Goal: Communication & Community: Participate in discussion

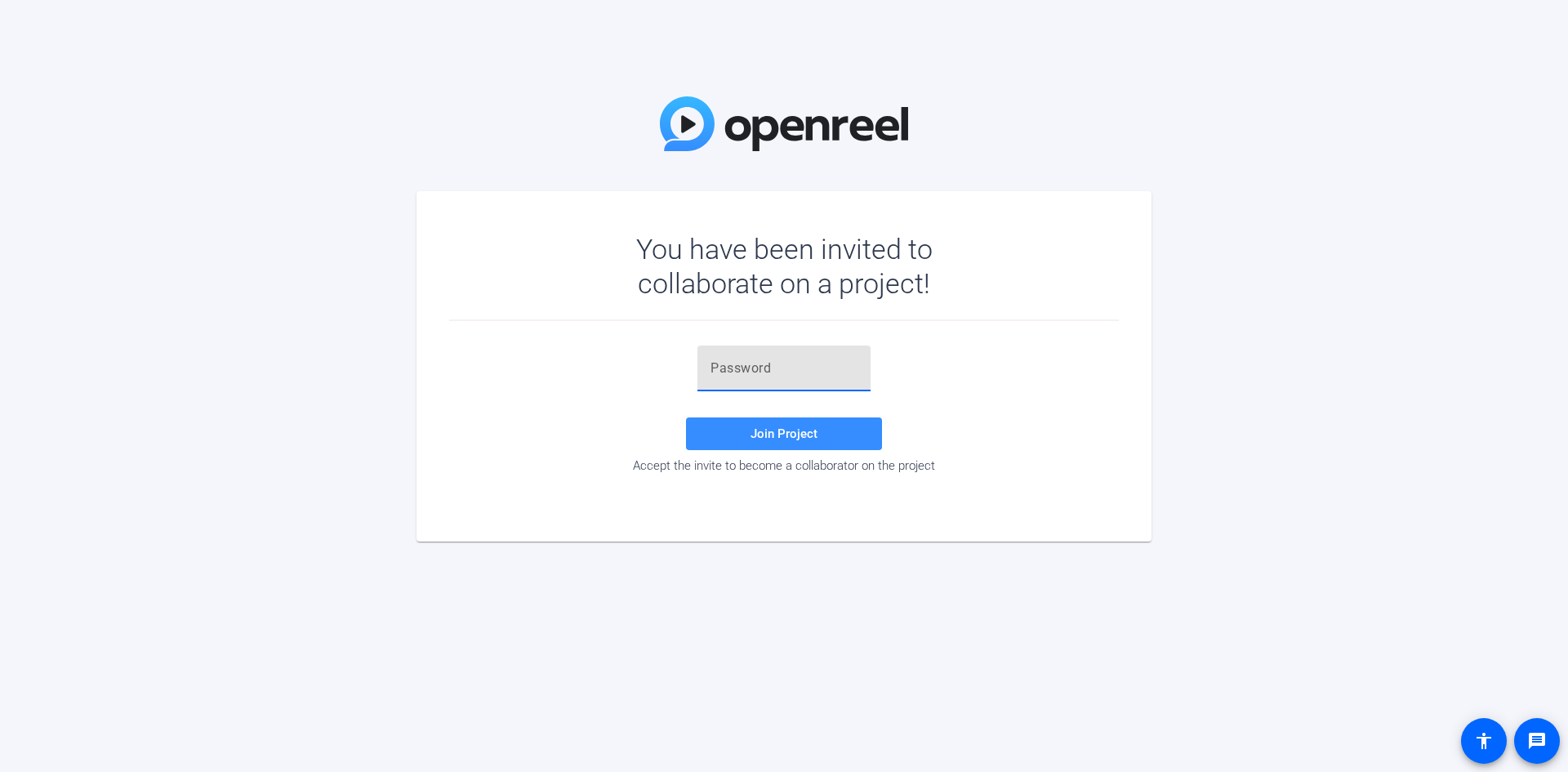
click at [727, 362] on input "text" at bounding box center [783, 369] width 147 height 20
paste input "j%&{a@"
type input "j%&{a@"
click at [773, 428] on span "Join Project" at bounding box center [784, 434] width 67 height 15
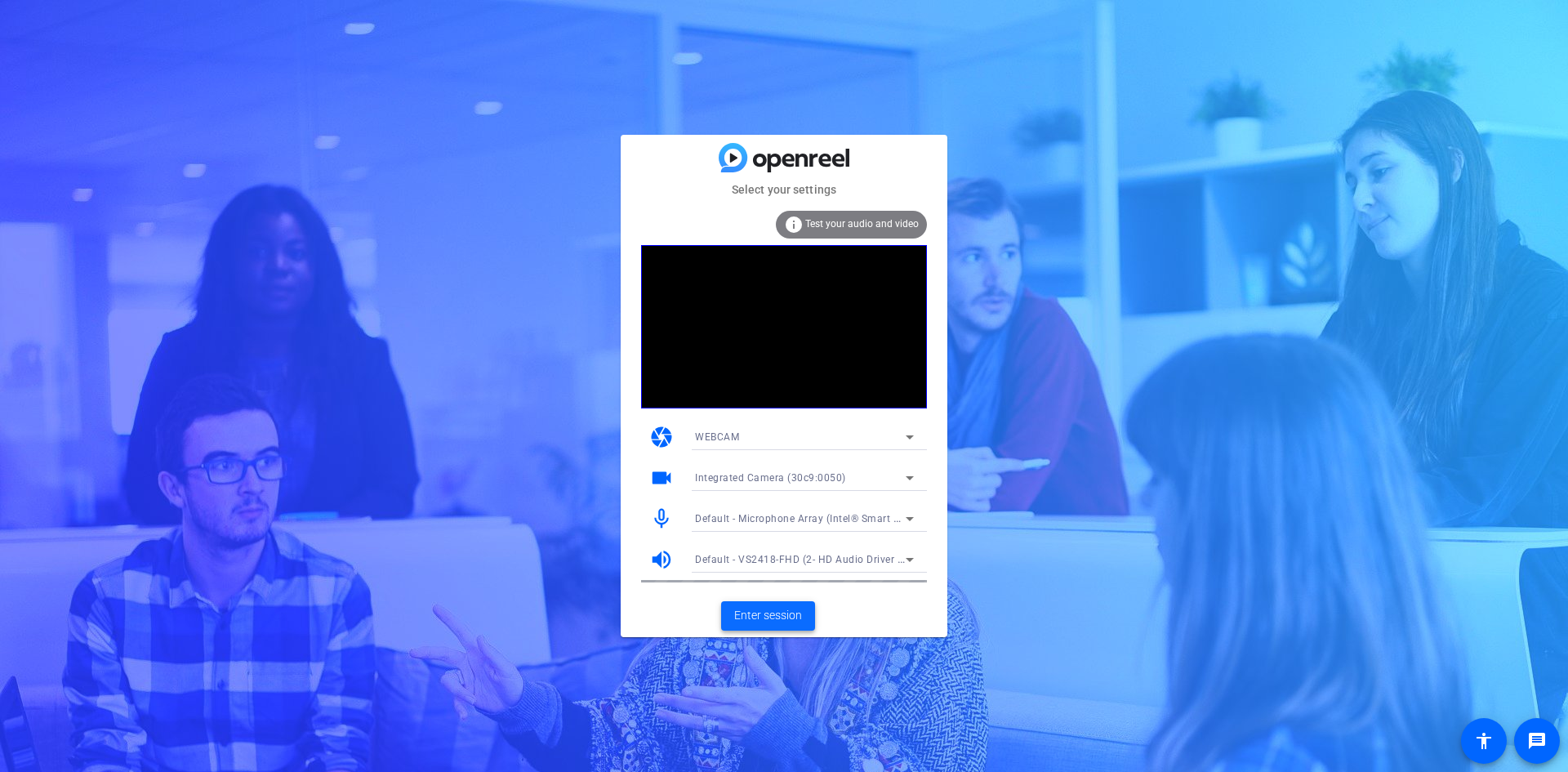
click at [754, 620] on span "Enter session" at bounding box center [768, 615] width 68 height 17
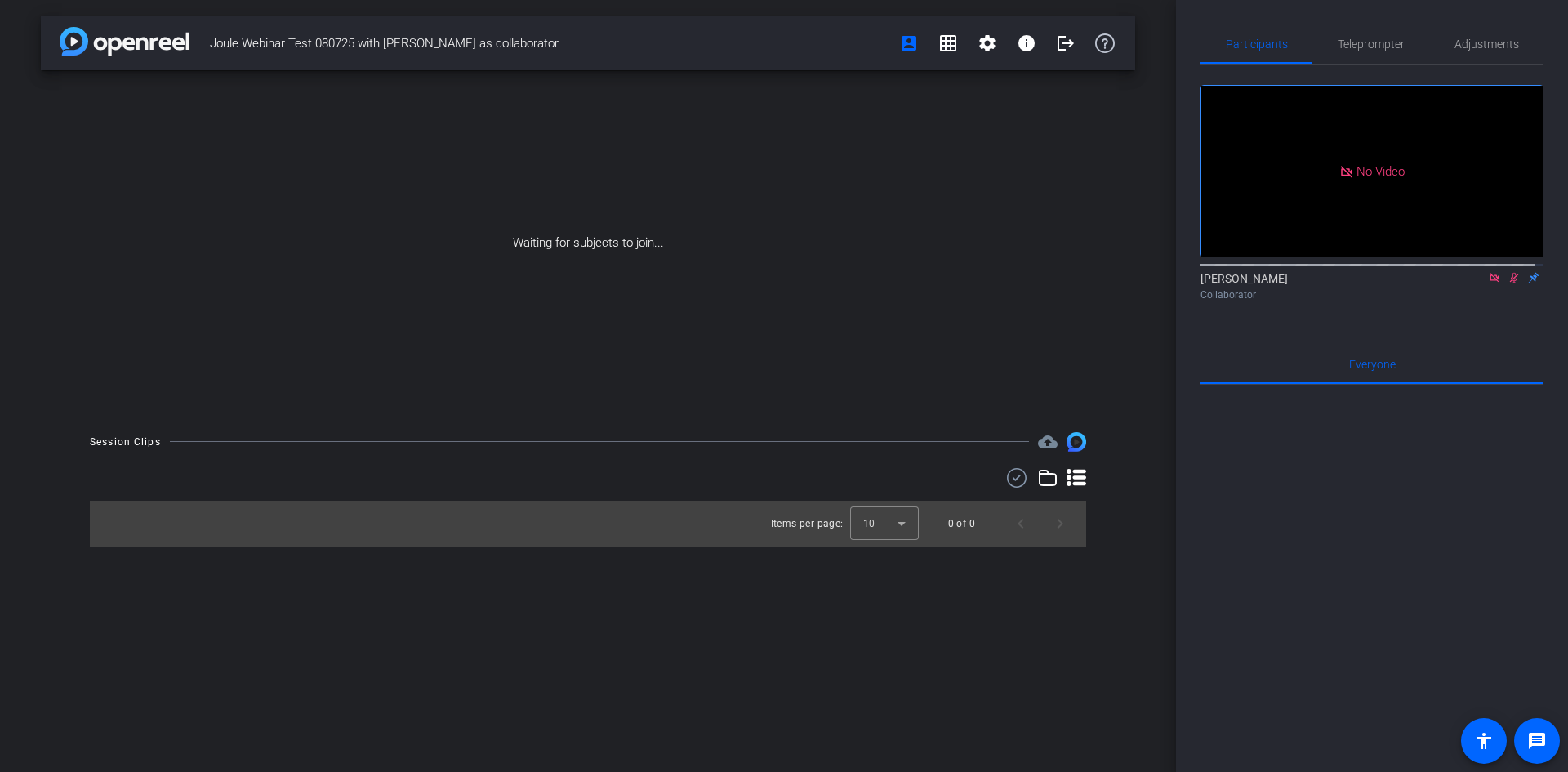
click at [1488, 284] on icon at bounding box center [1494, 278] width 13 height 12
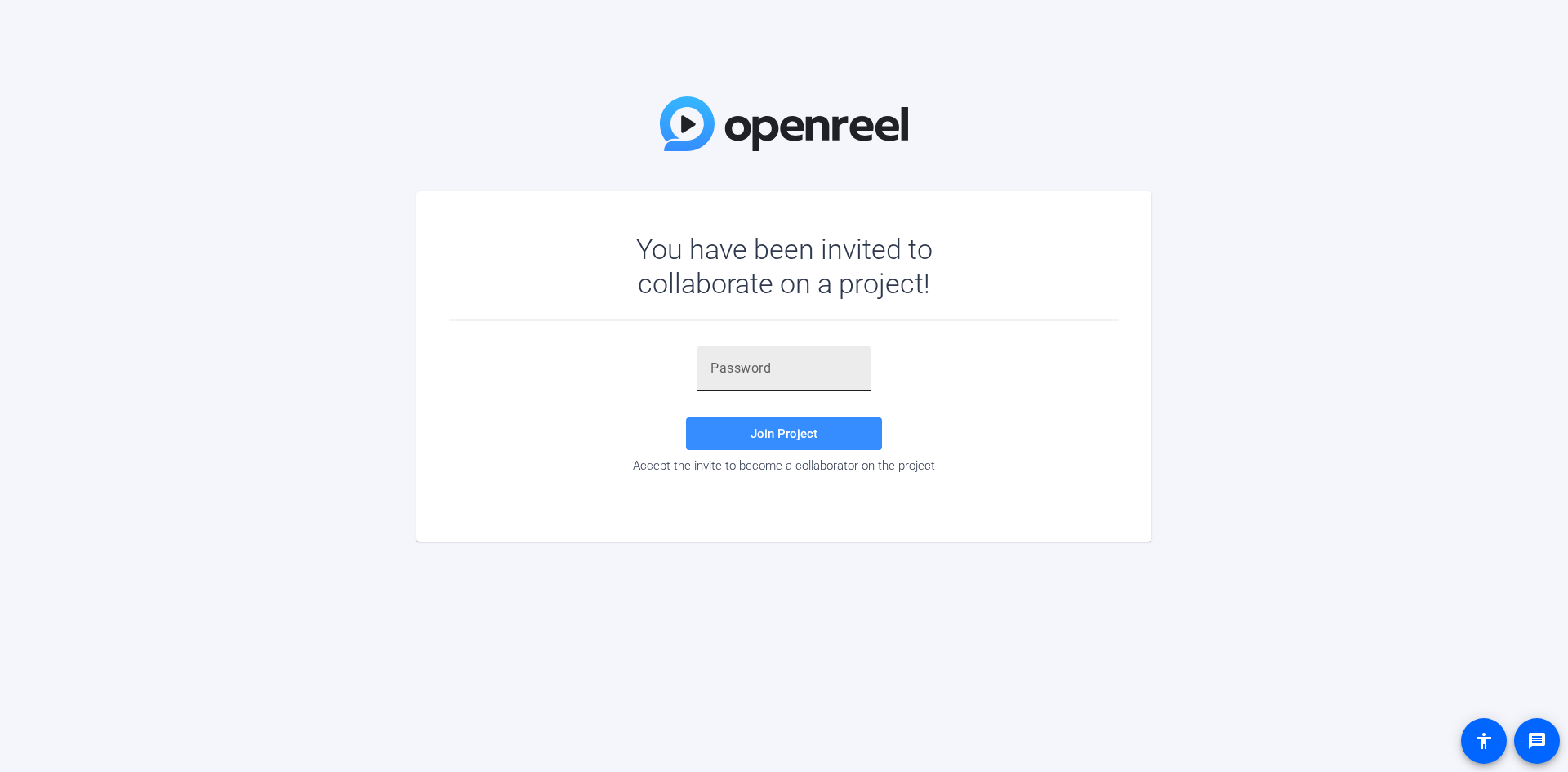
click at [800, 374] on input "text" at bounding box center [783, 369] width 147 height 20
type input "j%&{a@"
click at [760, 432] on span "Join Project" at bounding box center [784, 434] width 67 height 15
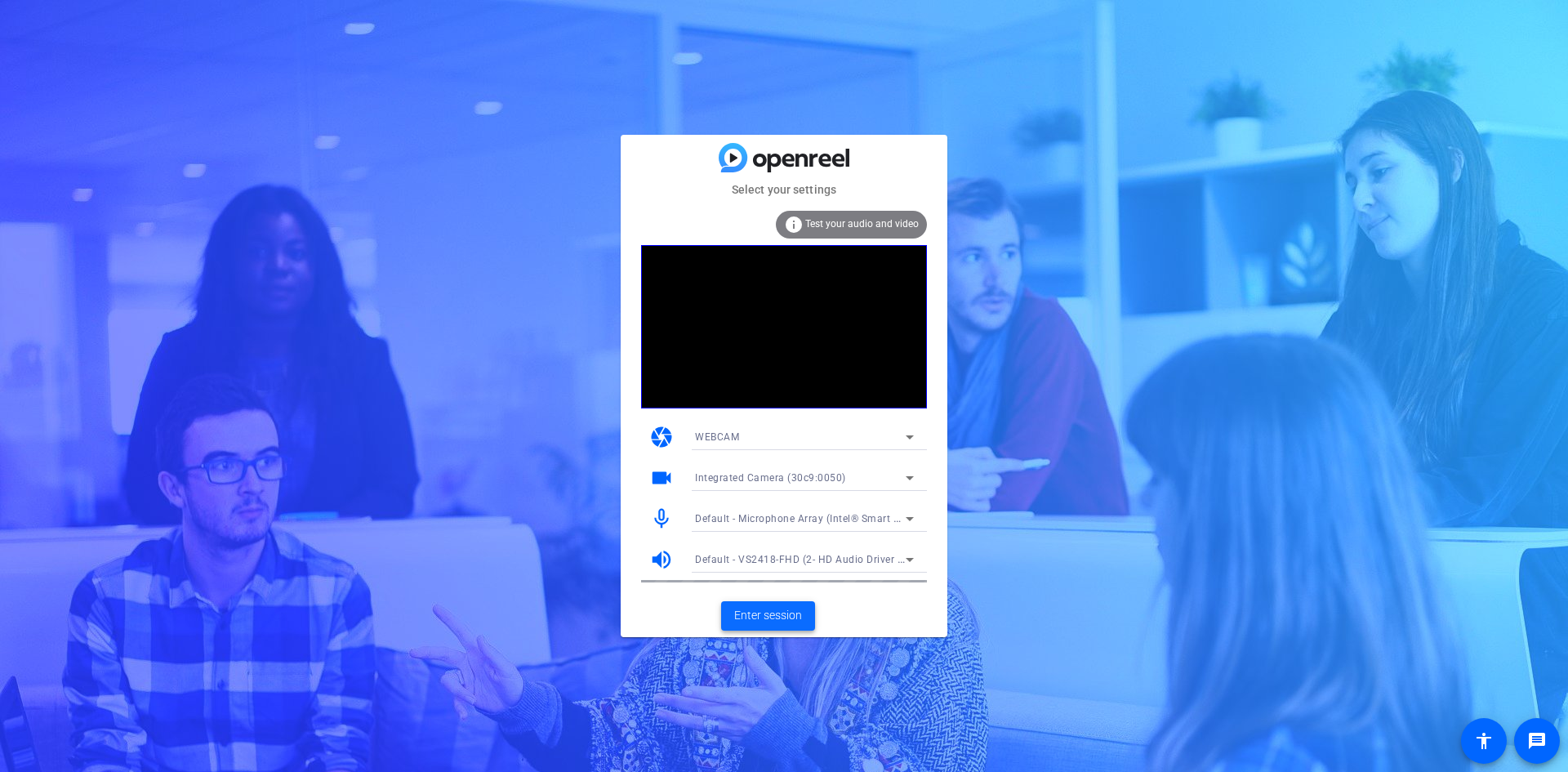
click at [747, 624] on span "Enter session" at bounding box center [768, 615] width 68 height 17
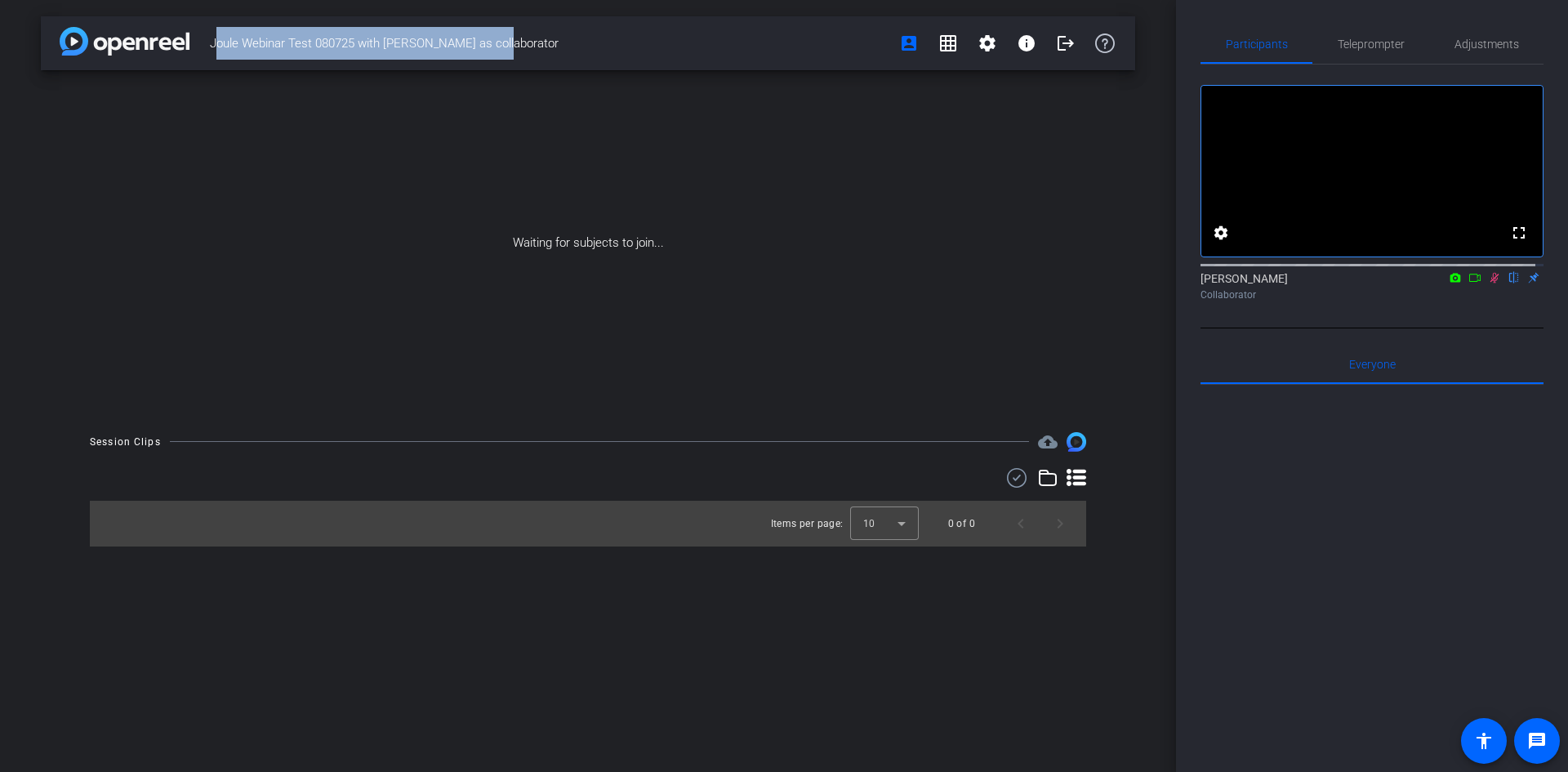
drag, startPoint x: 514, startPoint y: 40, endPoint x: 201, endPoint y: 36, distance: 313.0
click at [201, 36] on div "Joule Webinar Test 080725 with Jess as collaborator account_box grid_on setting…" at bounding box center [587, 43] width 1094 height 54
copy span "Joule Webinar Test 080725 with [PERSON_NAME] as collaborator"
click at [407, 234] on div "Waiting for subjects to join..." at bounding box center [587, 243] width 1094 height 345
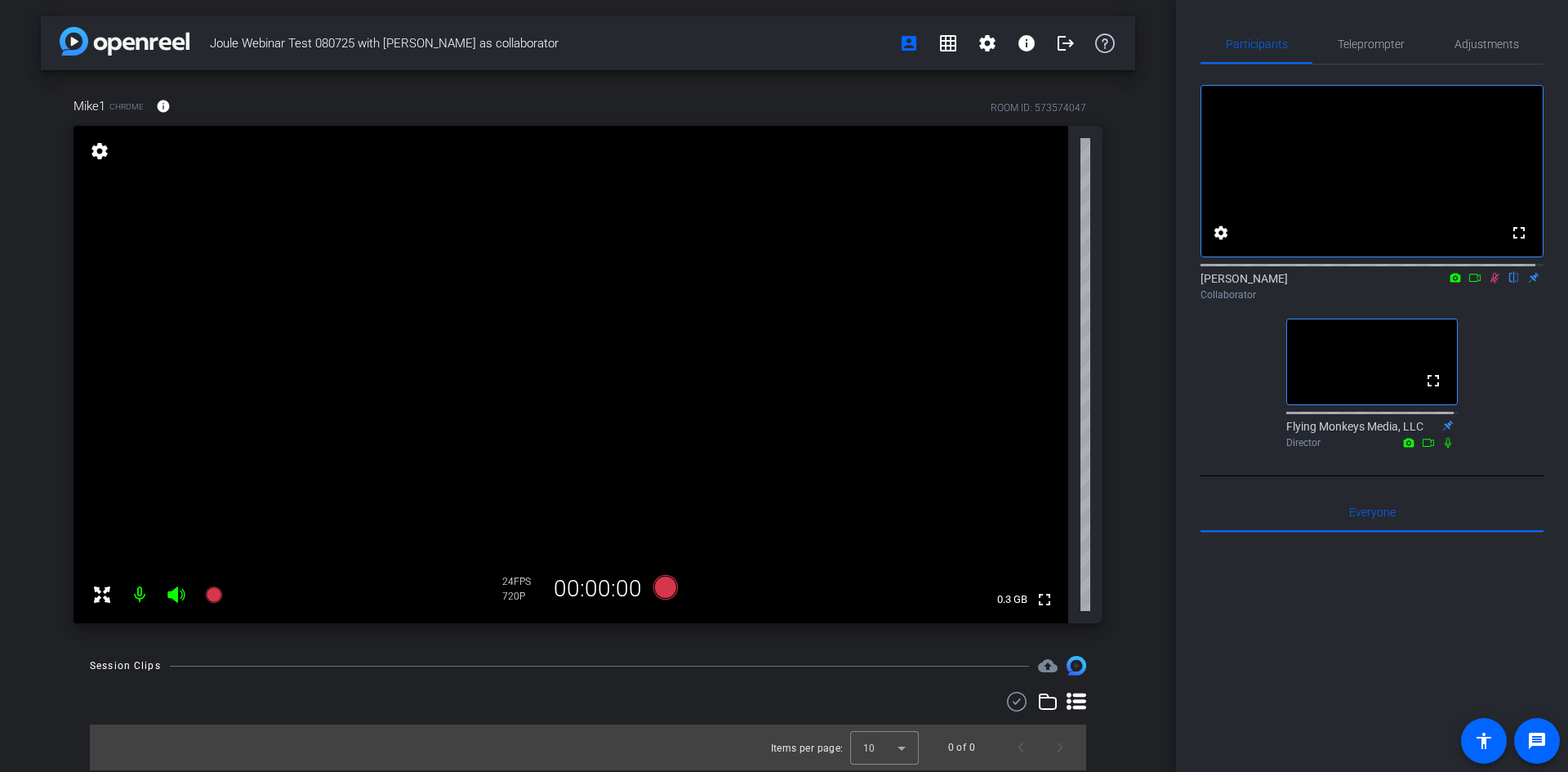
click at [1490, 284] on icon at bounding box center [1494, 278] width 9 height 11
click at [1488, 284] on icon at bounding box center [1494, 278] width 13 height 12
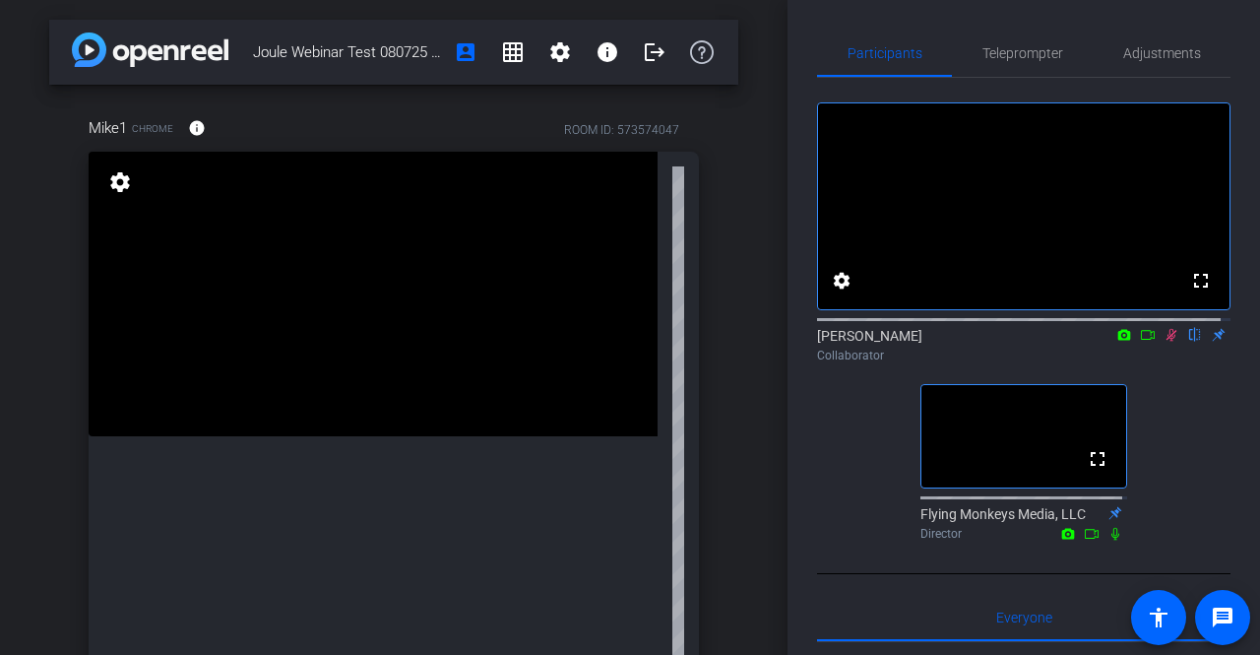
click at [1163, 342] on icon at bounding box center [1171, 335] width 16 height 14
click at [1223, 620] on mat-icon "message" at bounding box center [1223, 617] width 24 height 24
click at [848, 459] on div "fullscreen settings Jess Kondraki flip Collaborator fullscreen Flying Monkeys M…" at bounding box center [1023, 313] width 413 height 470
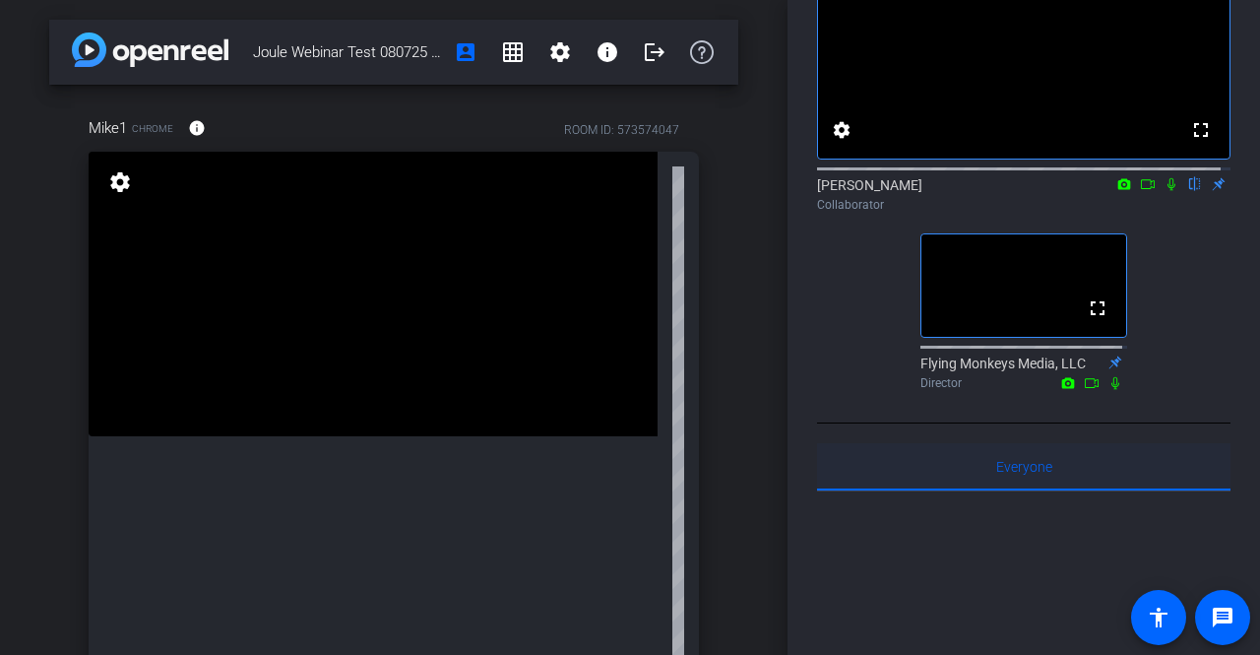
scroll to position [162, 0]
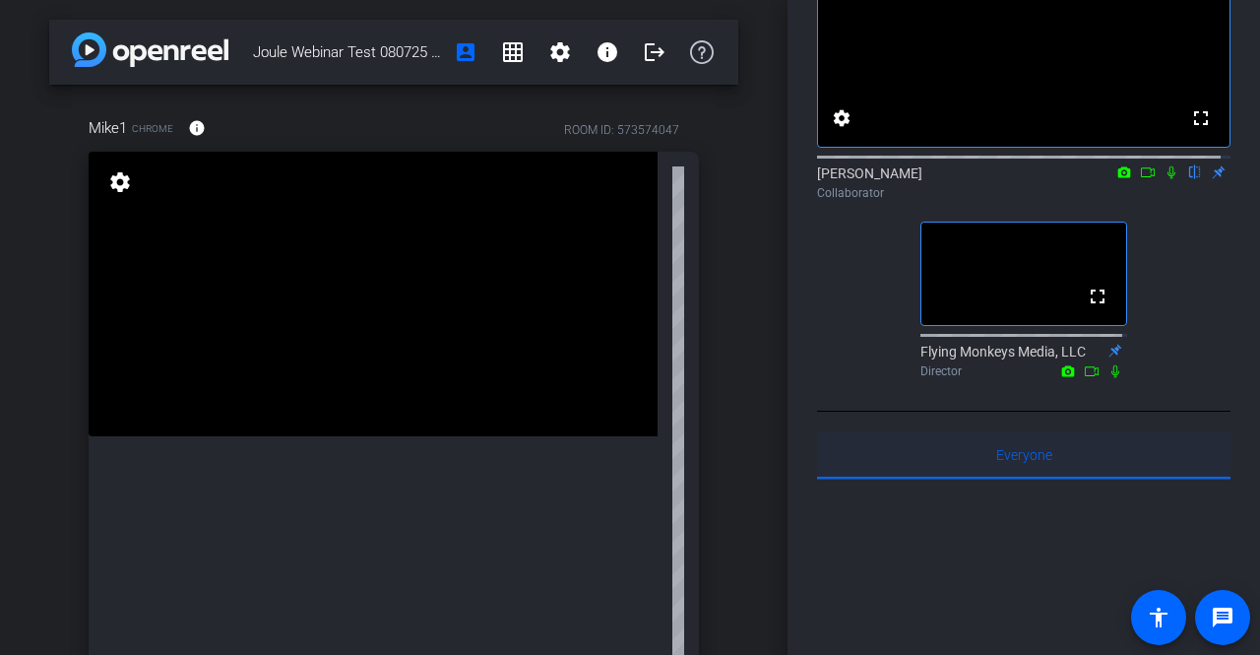
click at [1016, 462] on span "Everyone 0" at bounding box center [1024, 455] width 56 height 14
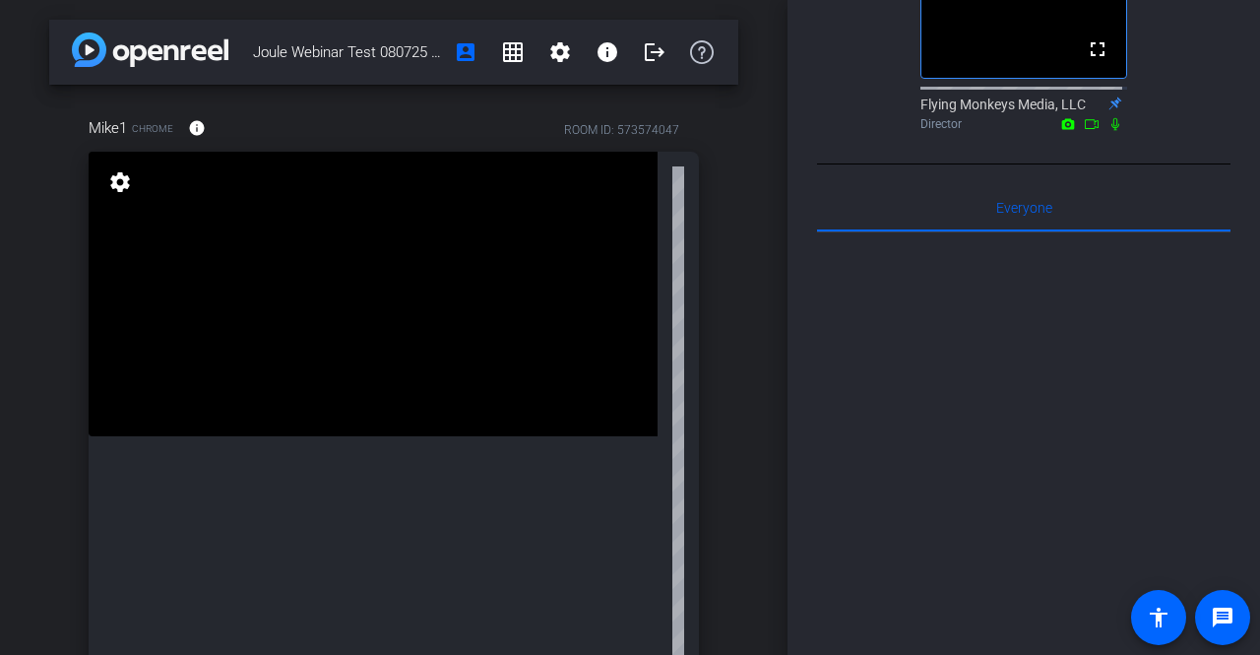
scroll to position [635, 0]
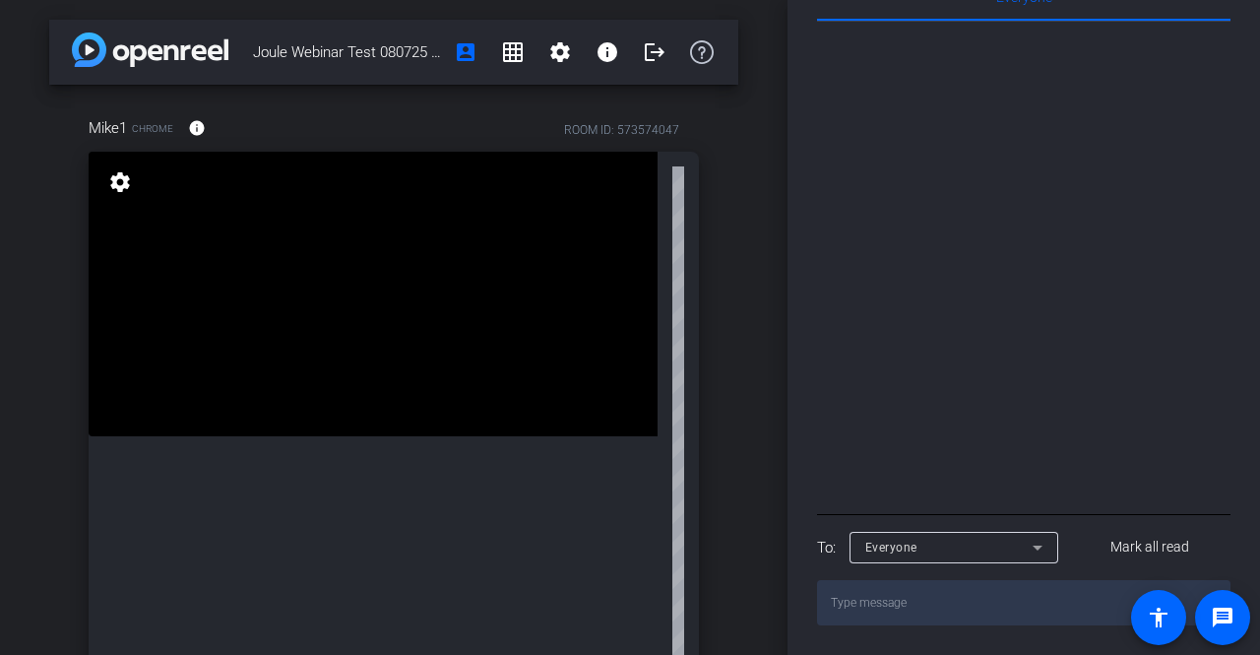
click at [867, 608] on textarea at bounding box center [1023, 602] width 413 height 45
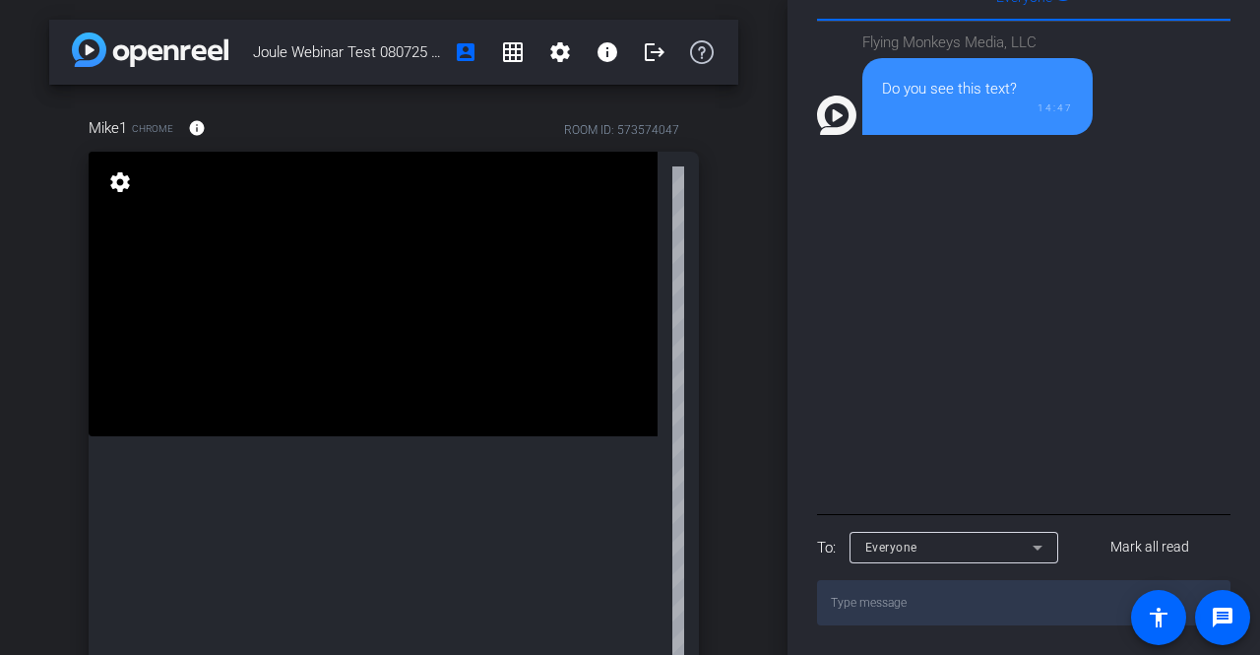
click at [845, 601] on textarea at bounding box center [1023, 602] width 413 height 45
type textarea "yes"
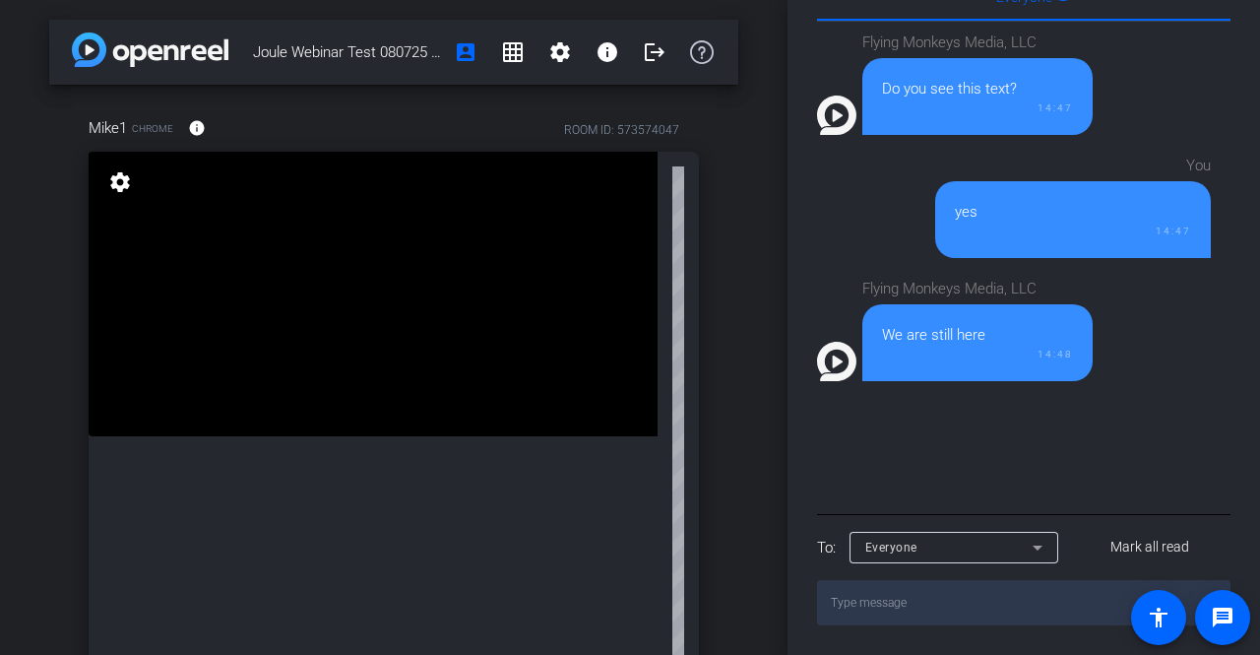
click at [884, 584] on div at bounding box center [953, 574] width 209 height 22
click at [876, 601] on textarea at bounding box center [1023, 602] width 413 height 45
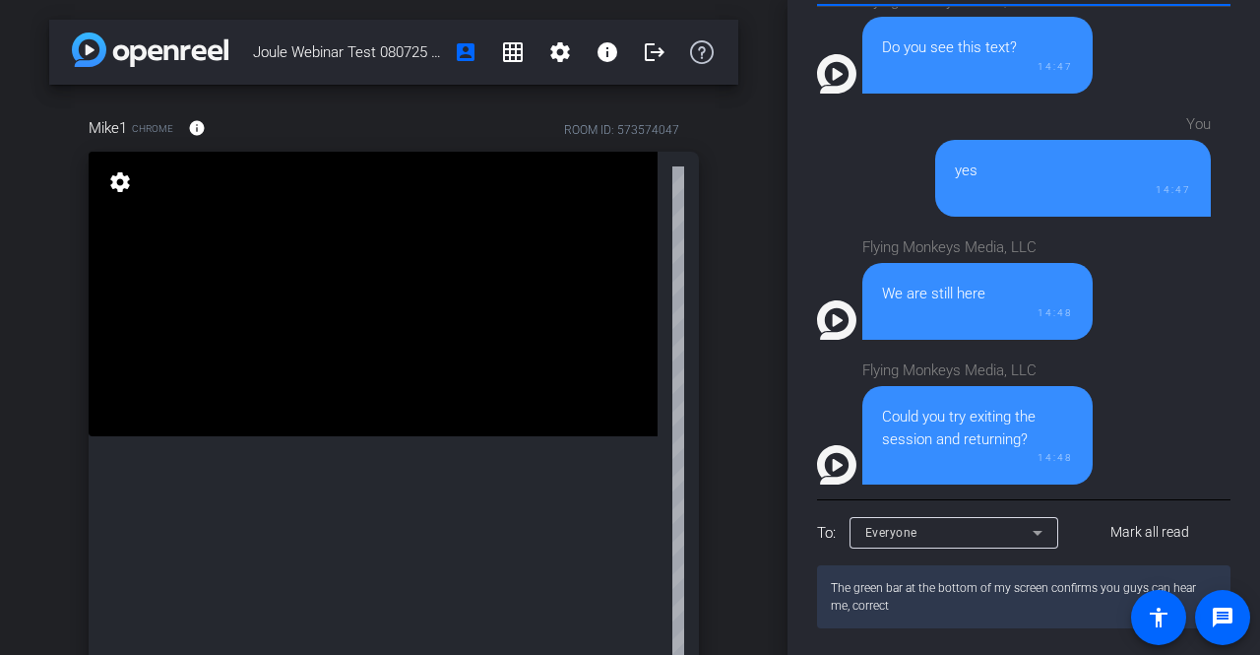
type textarea "The green bar at the bottom of my screen confirms you guys can hear me, correct?"
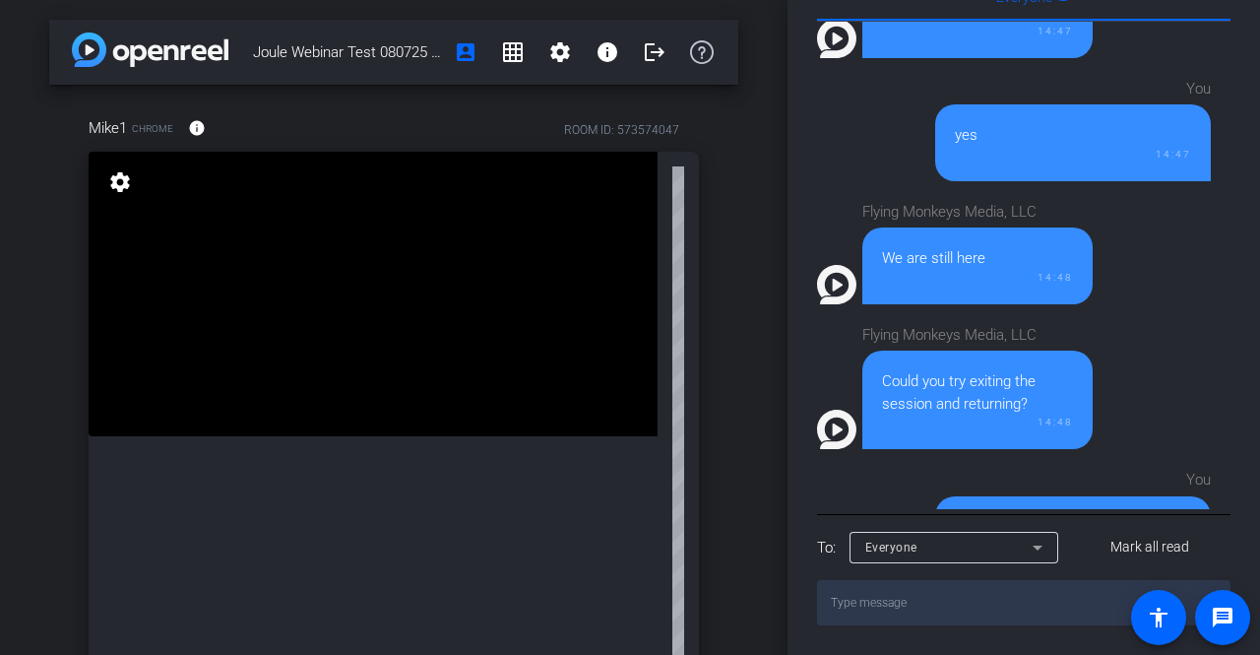
scroll to position [194, 0]
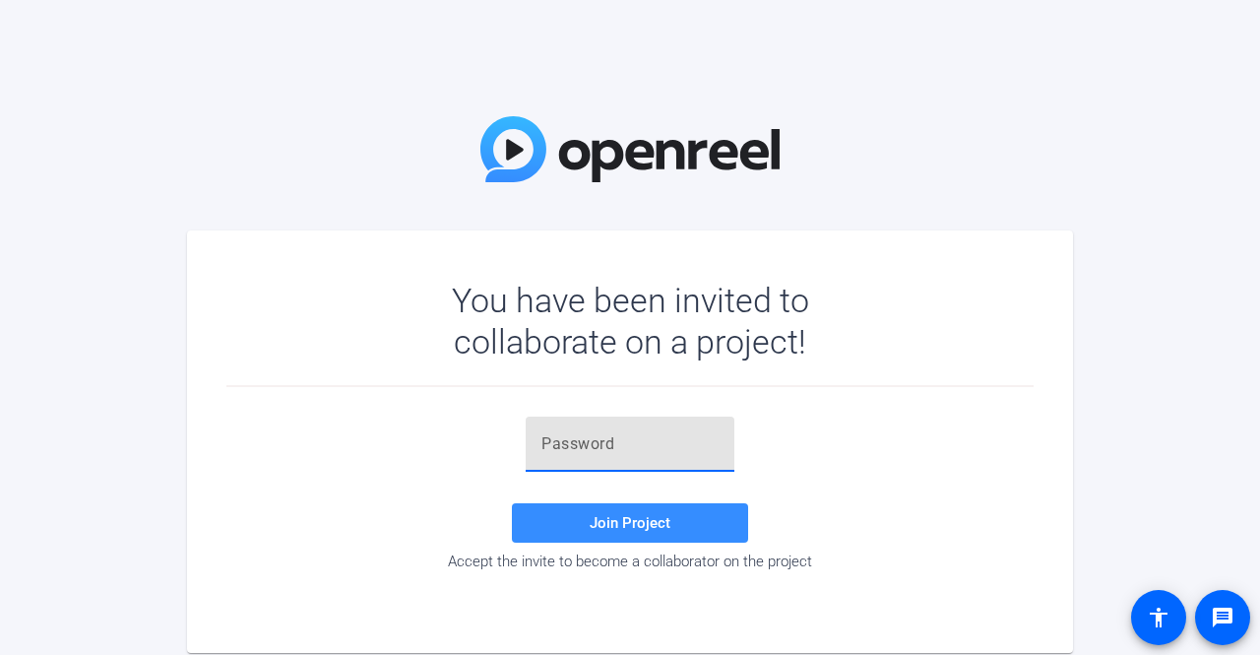
click at [627, 447] on input "text" at bounding box center [629, 444] width 177 height 24
type input "j%&{a@"
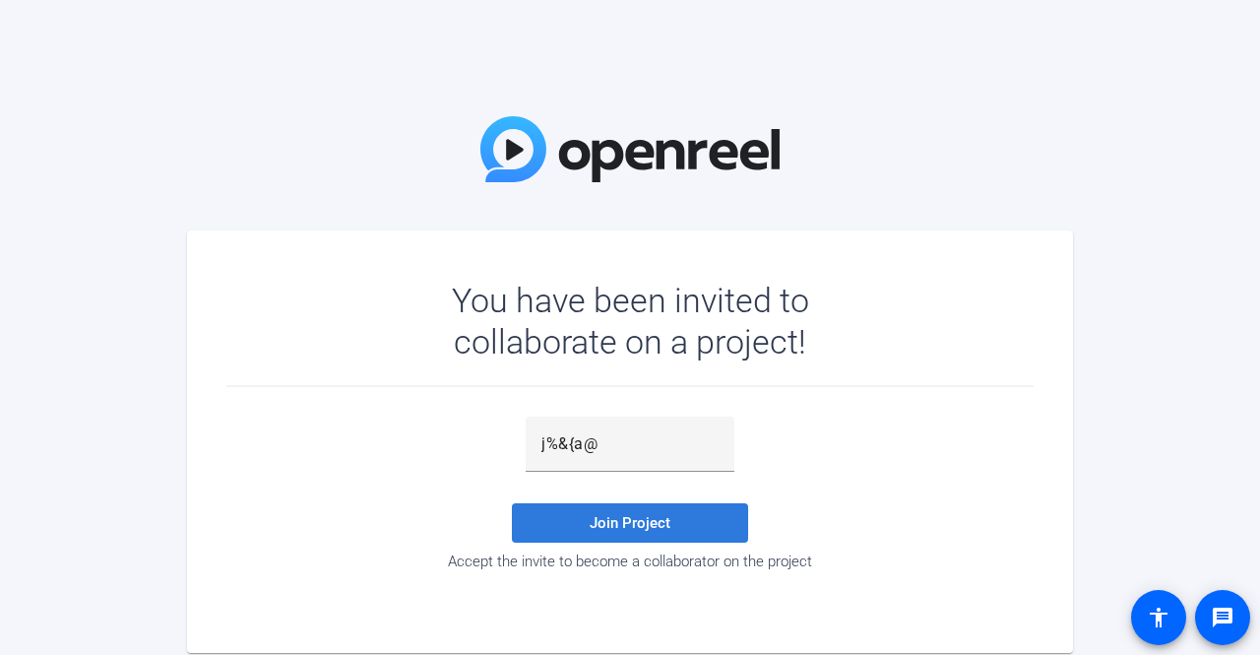
click at [620, 520] on span "Join Project" at bounding box center [630, 523] width 81 height 18
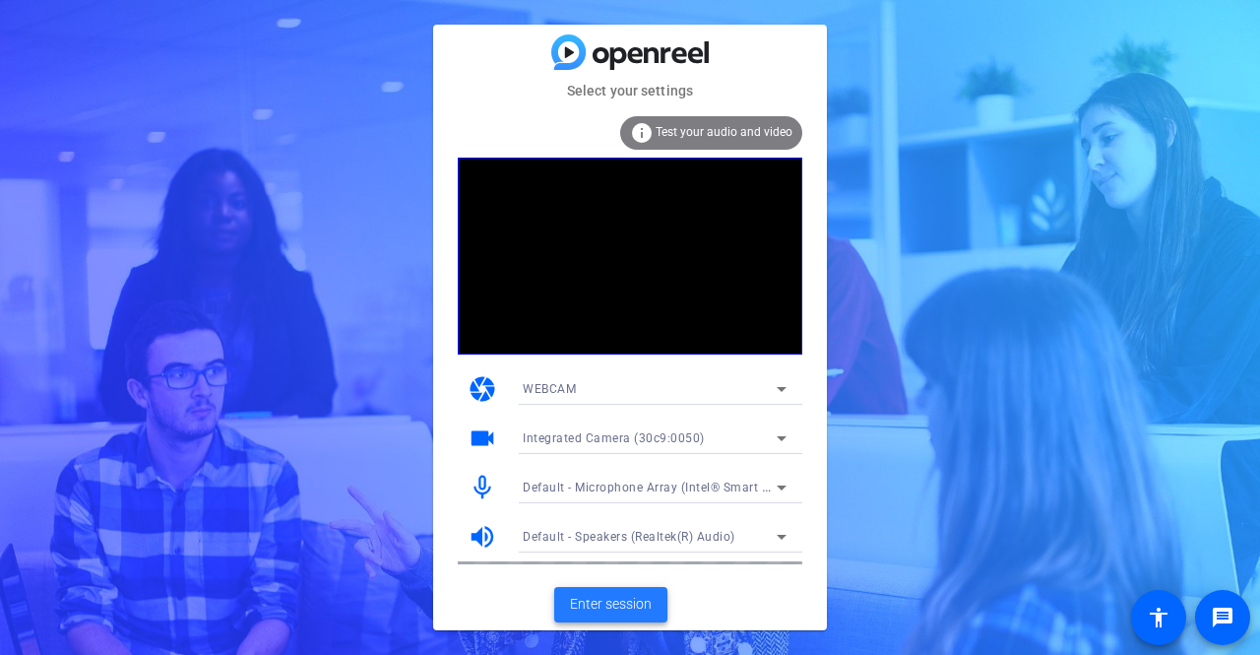
click at [629, 607] on span "Enter session" at bounding box center [611, 604] width 82 height 21
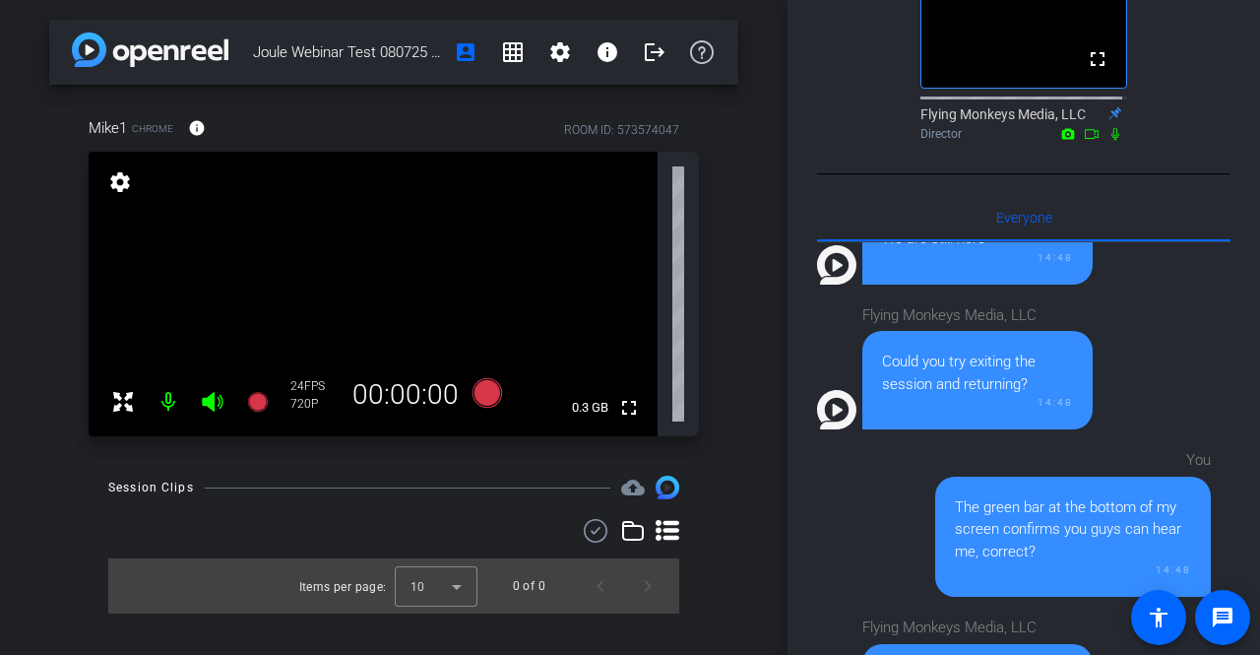
scroll to position [635, 0]
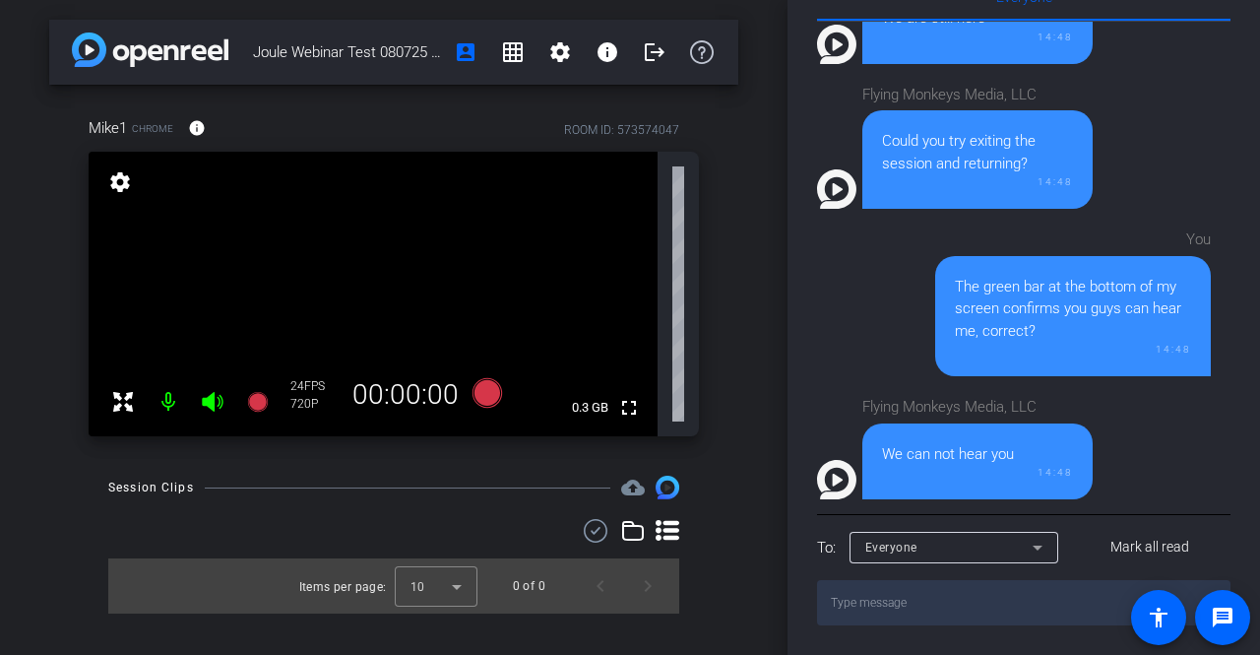
click at [878, 598] on textarea at bounding box center [1023, 602] width 413 height 45
type textarea "but you see me?"
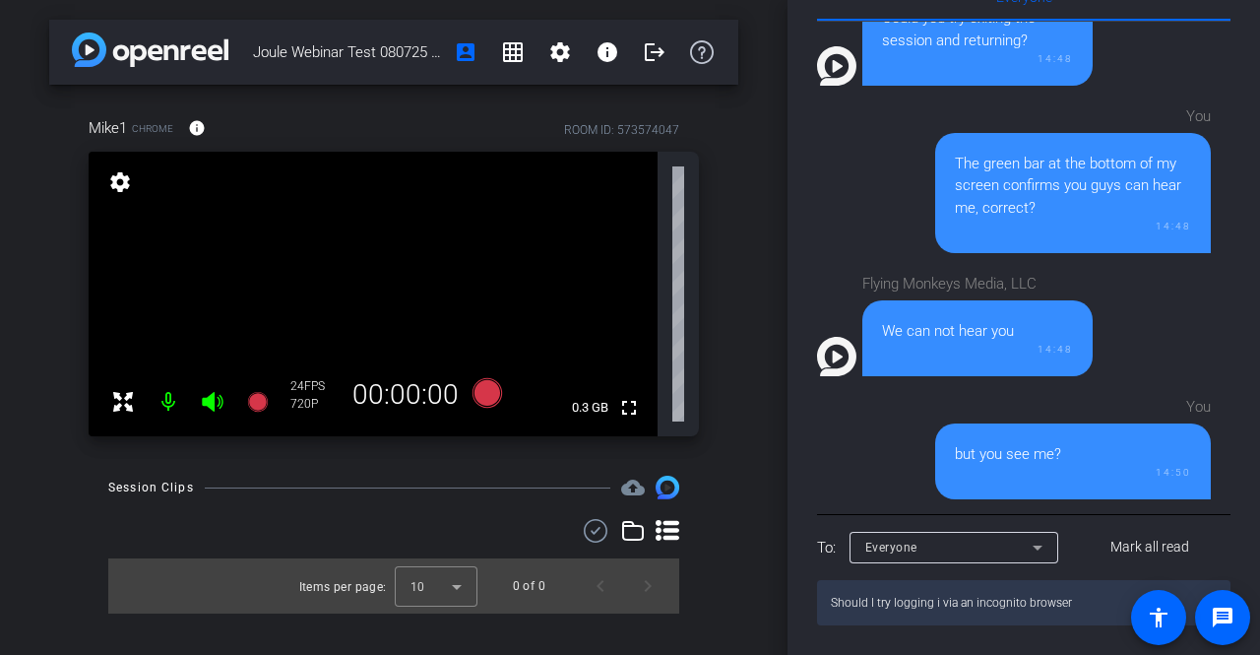
type textarea "Should I try logging i via an incognito browser?"
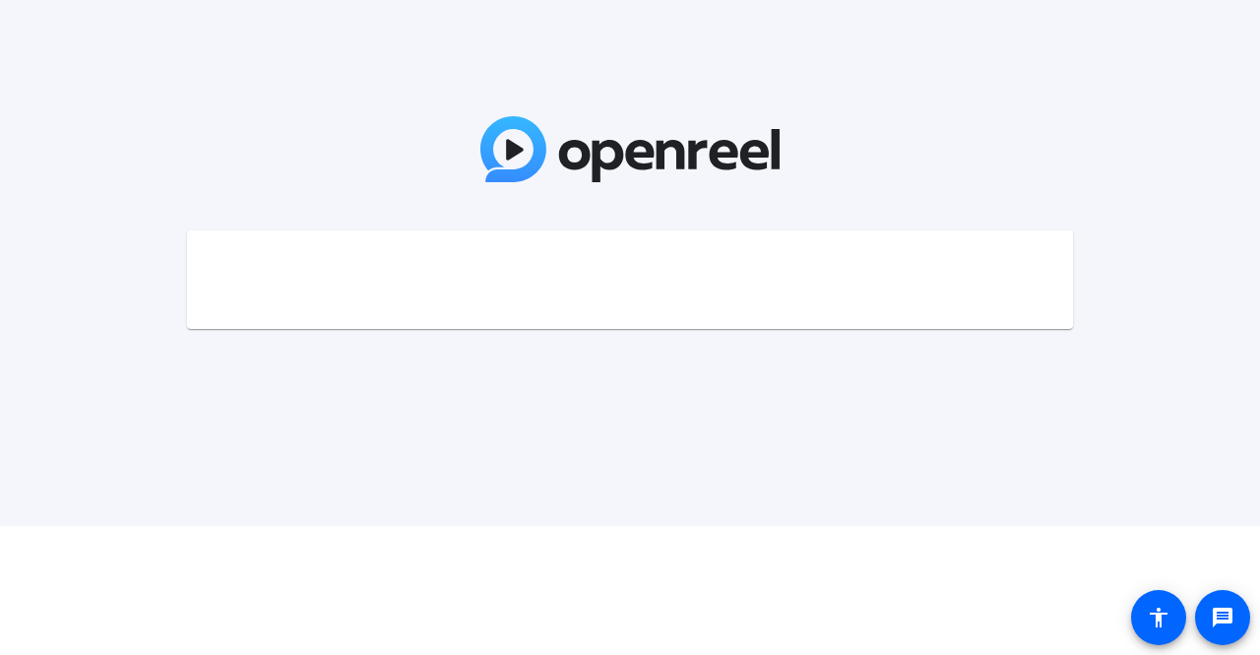
click at [699, 285] on mat-card at bounding box center [630, 279] width 886 height 98
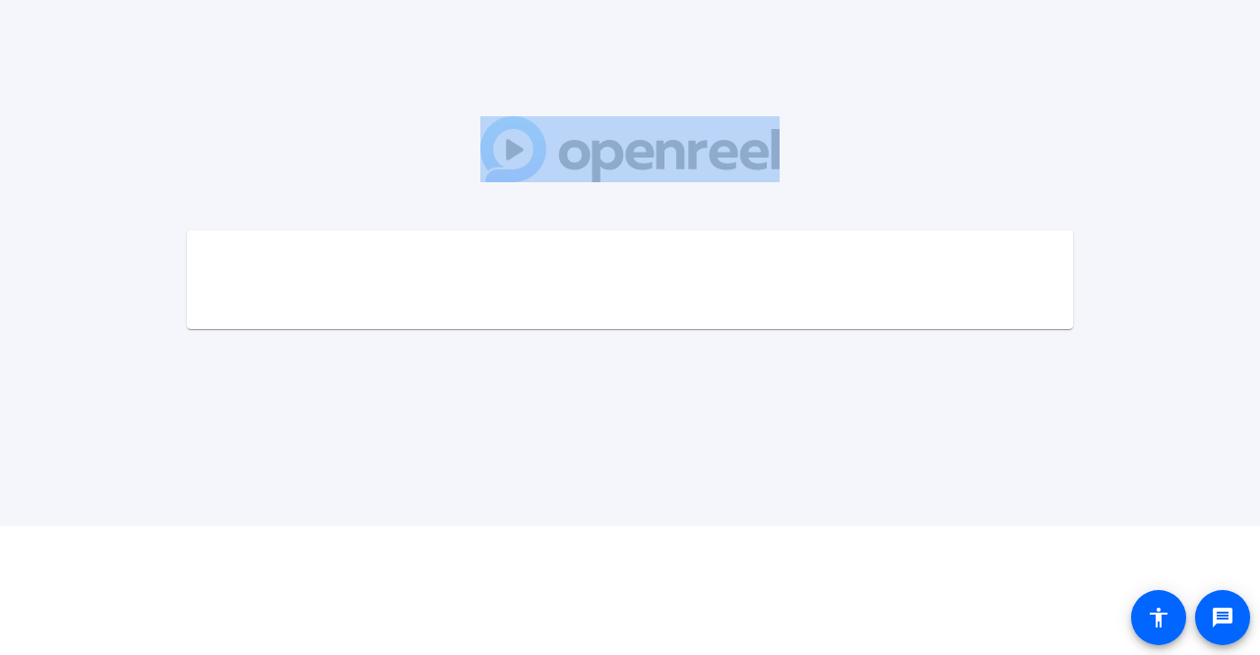
click at [699, 285] on mat-card at bounding box center [630, 279] width 886 height 98
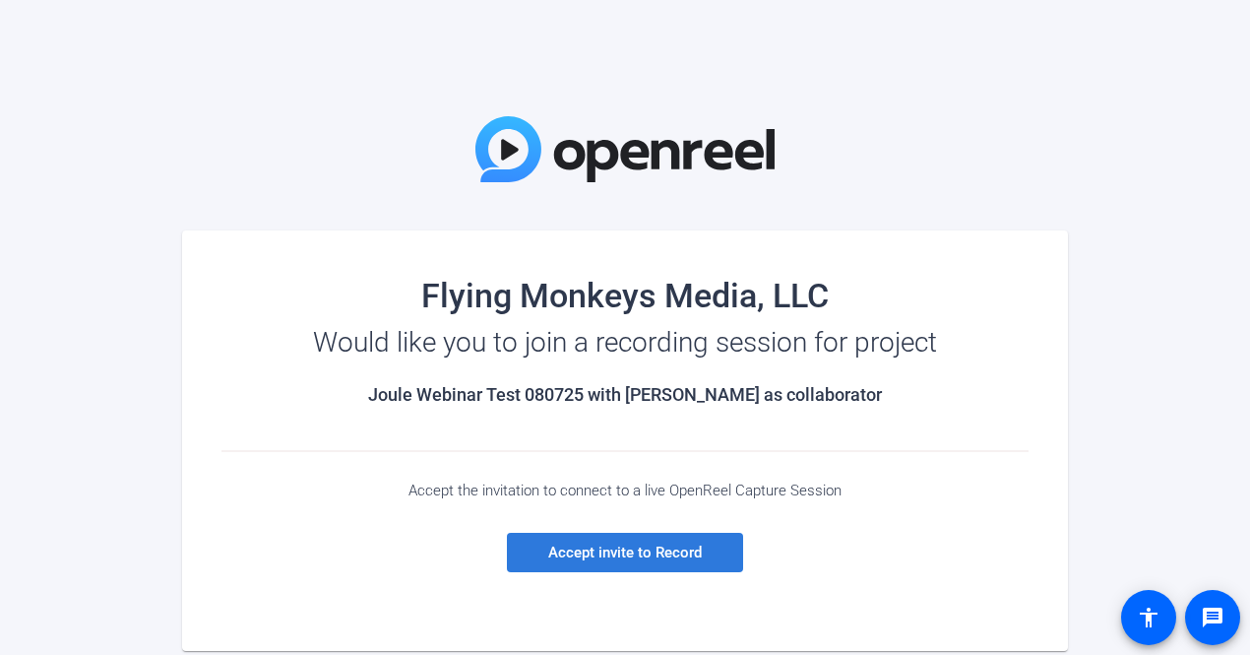
click at [620, 556] on span "Accept invite to Record" at bounding box center [625, 552] width 154 height 18
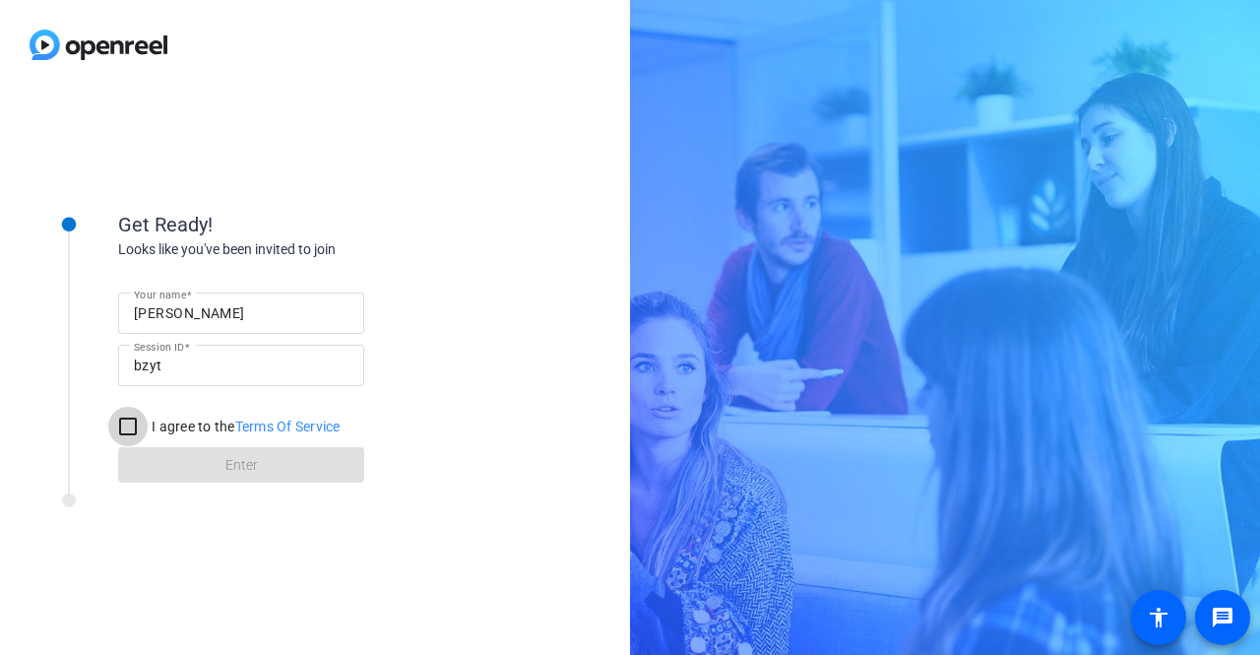
click at [124, 424] on input "I agree to the Terms Of Service" at bounding box center [127, 426] width 39 height 39
checkbox input "true"
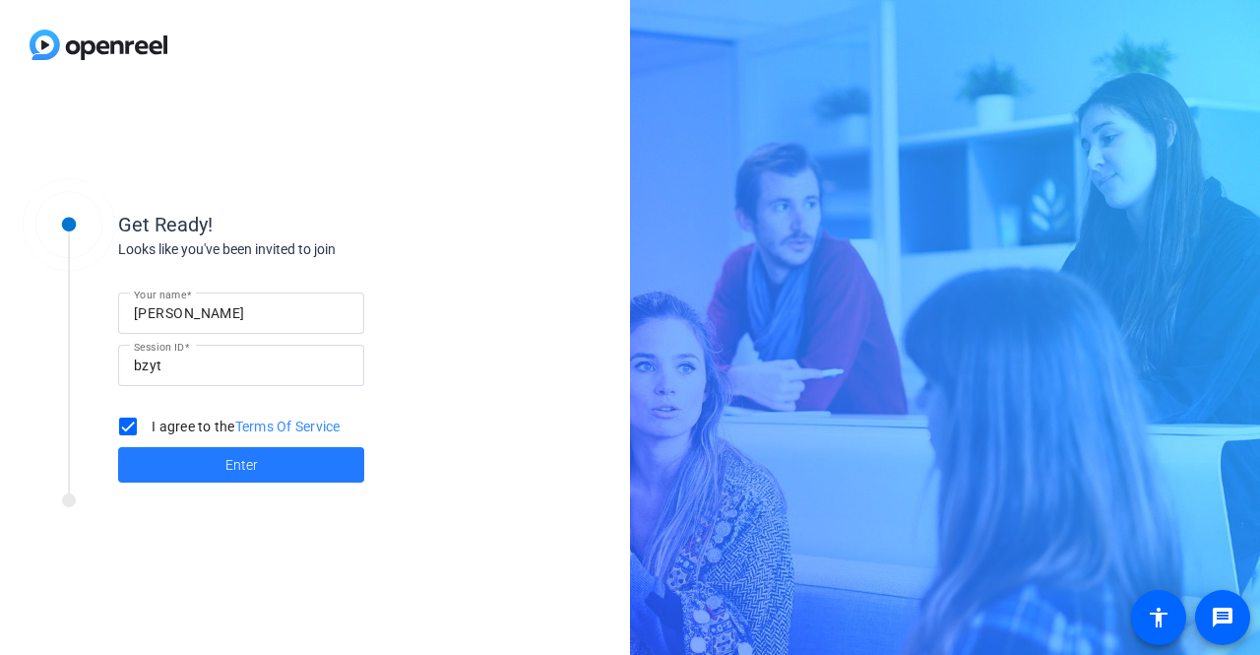
click at [185, 465] on span at bounding box center [241, 464] width 246 height 47
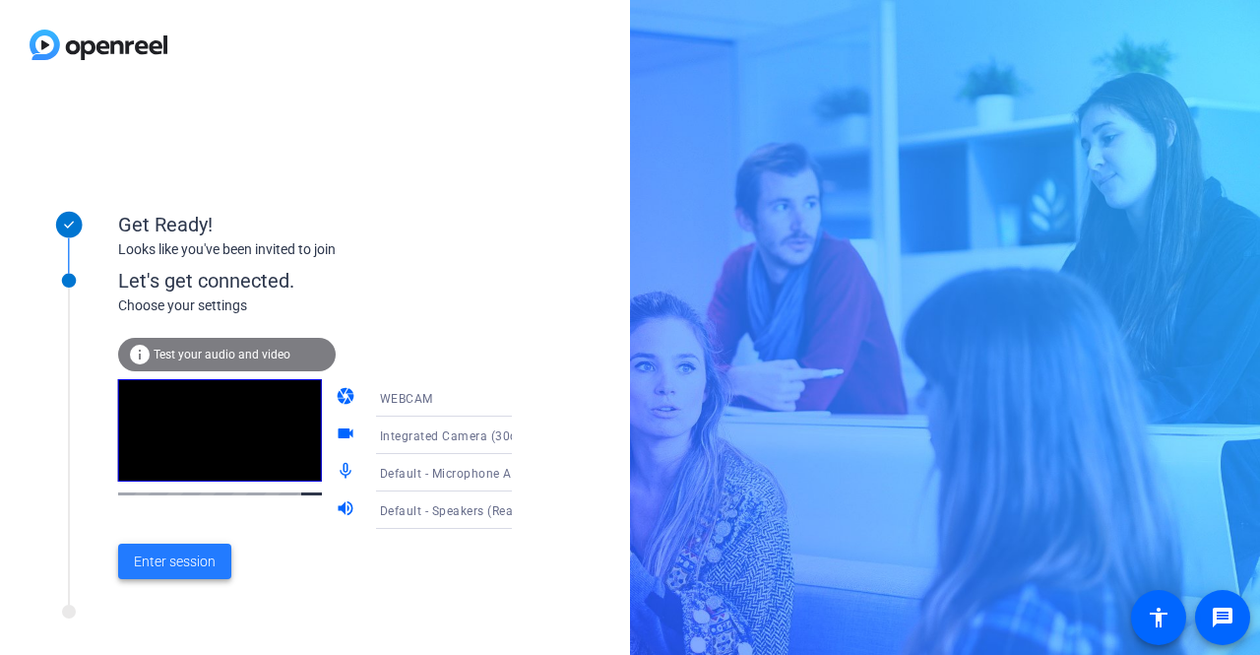
click at [177, 569] on span "Enter session" at bounding box center [175, 561] width 82 height 21
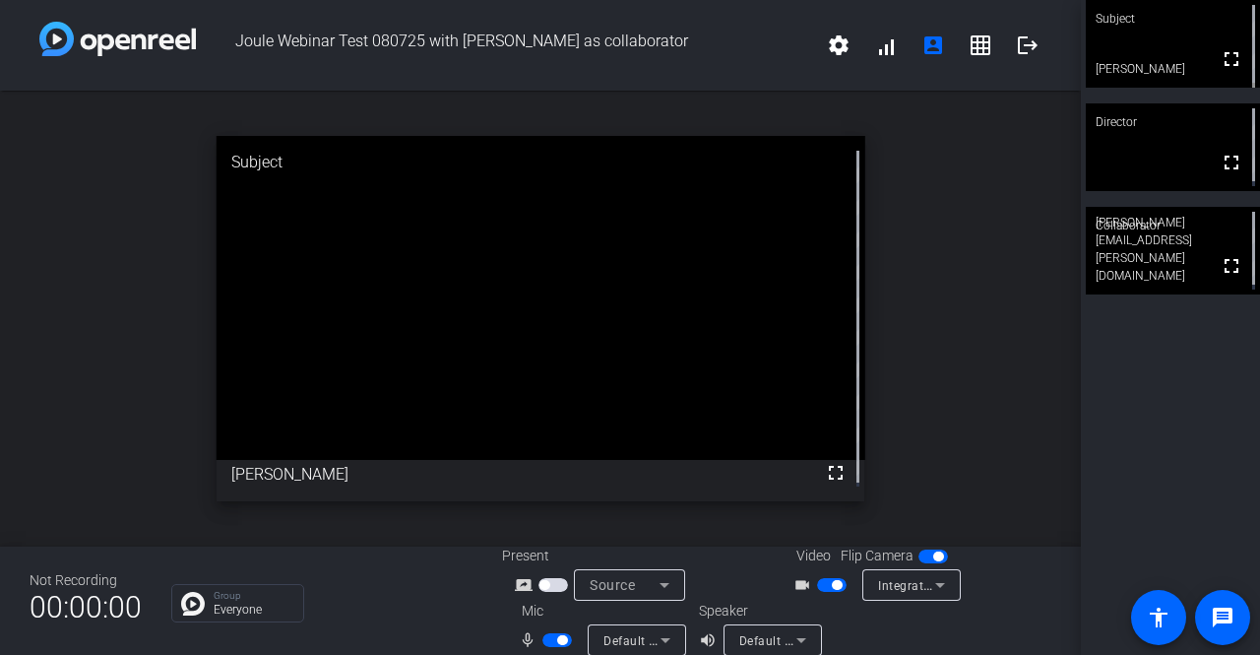
click at [976, 37] on mat-icon "grid_on" at bounding box center [981, 45] width 24 height 24
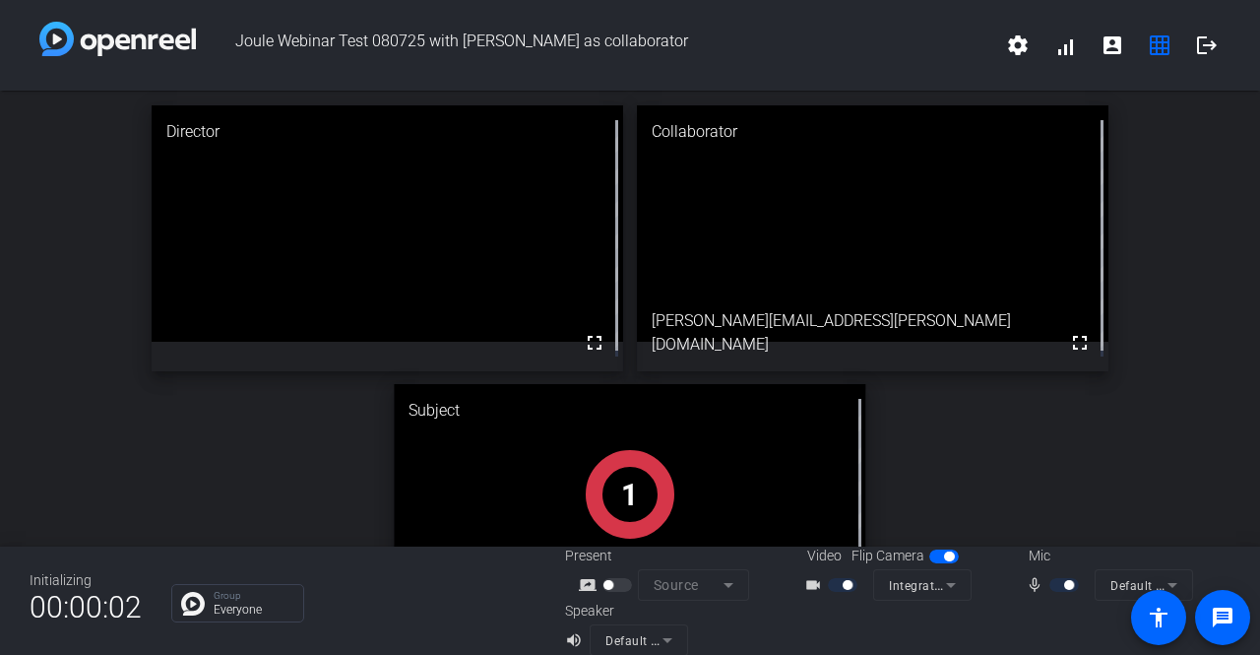
click at [632, 515] on div "1" at bounding box center [630, 494] width 89 height 89
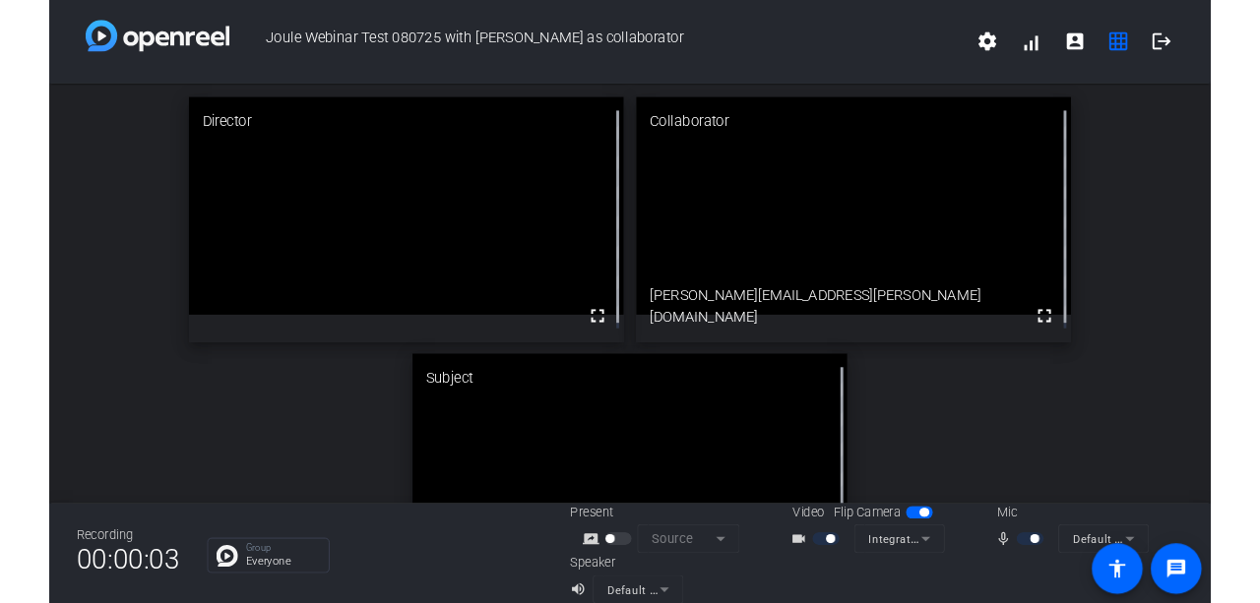
scroll to position [107, 0]
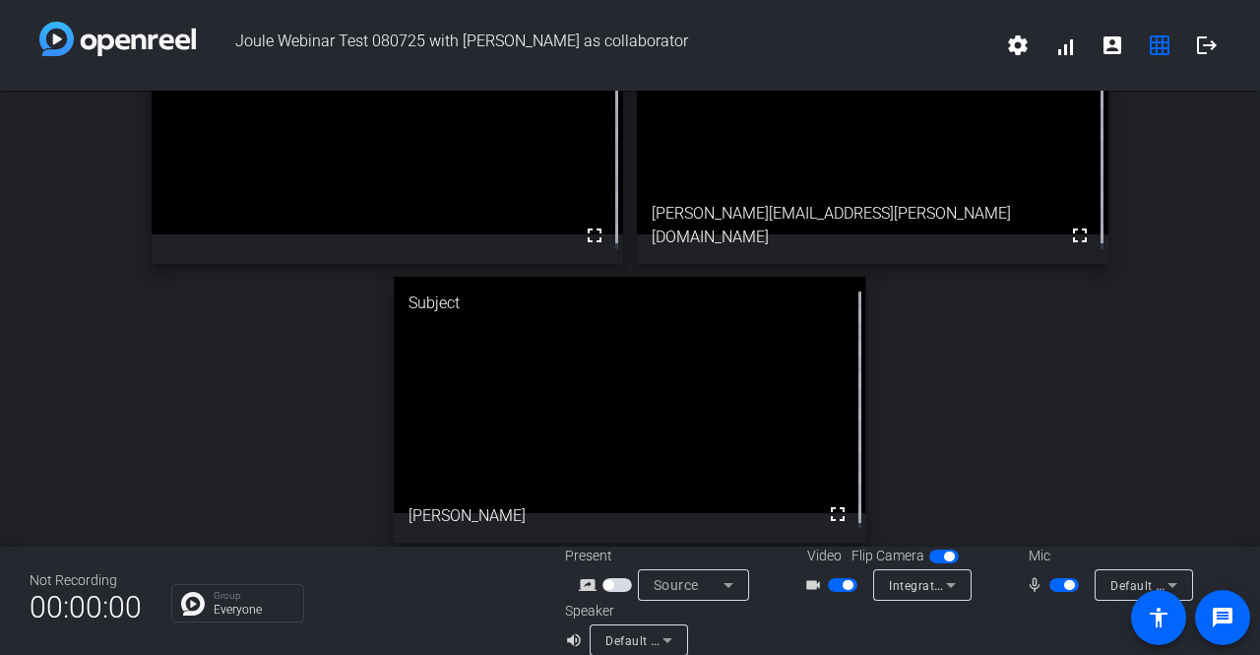
click at [16, 243] on div "Director fullscreen Collaborator fullscreen mike.mcclelland@yahoo.com Subject f…" at bounding box center [630, 270] width 1260 height 574
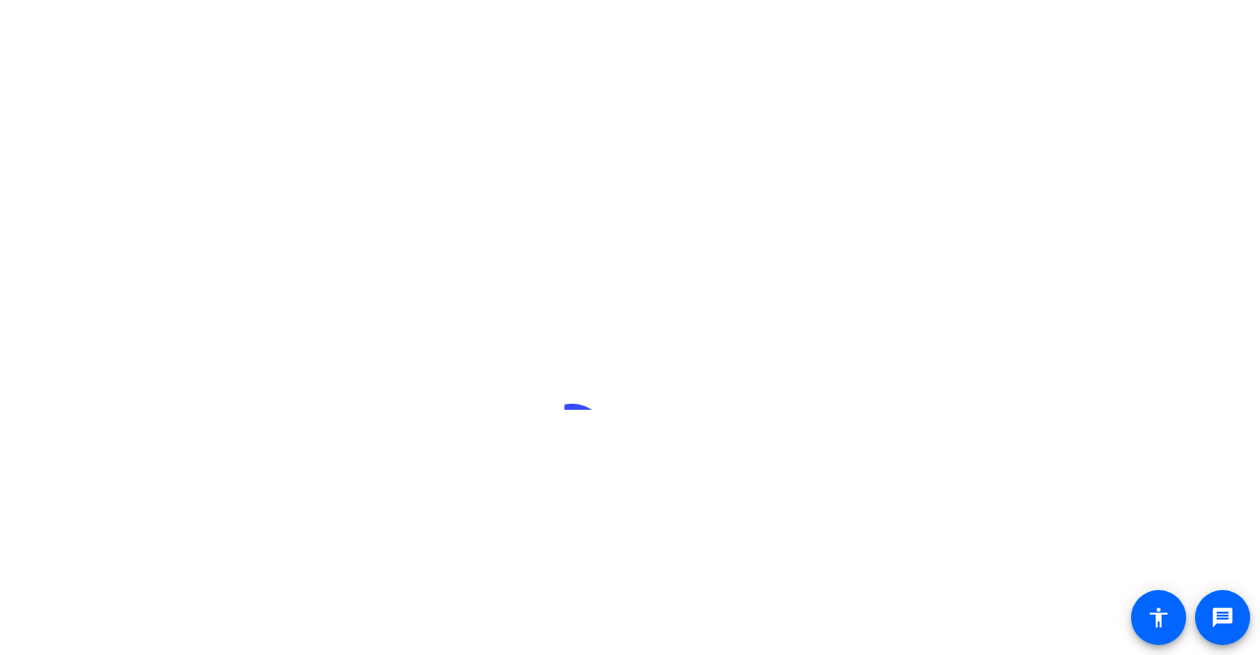
click at [251, 454] on div at bounding box center [630, 327] width 1260 height 655
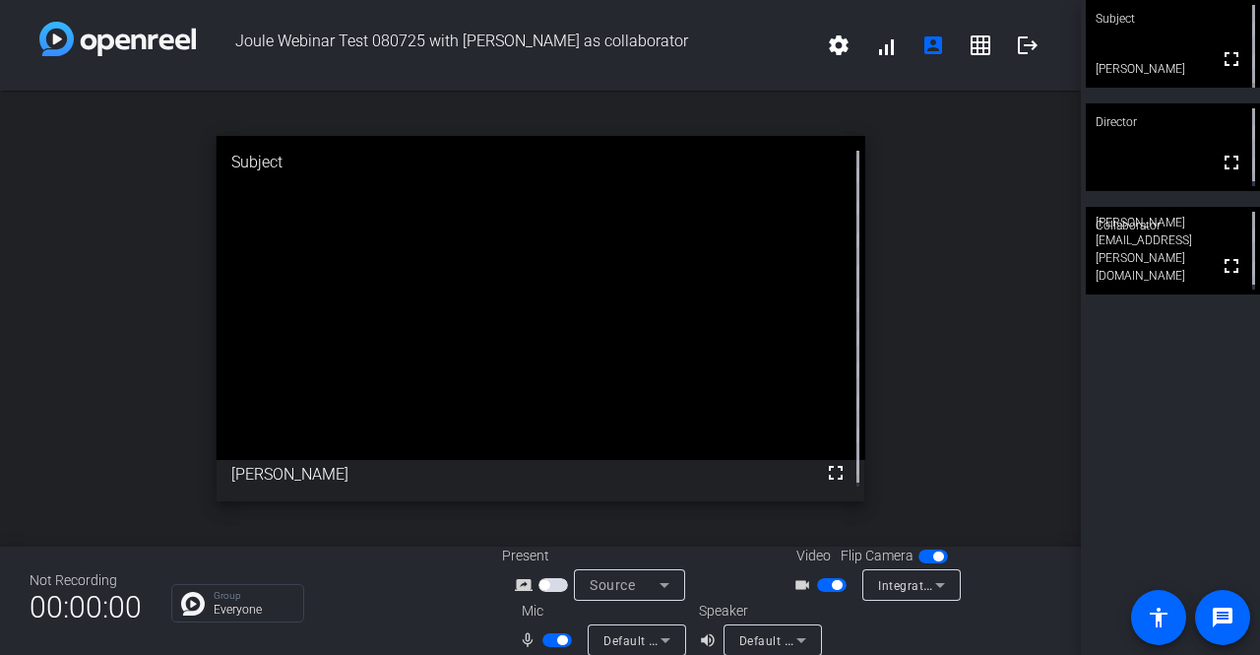
click at [461, 10] on div "Joule Webinar Test 080725 with [PERSON_NAME] as collaborator settings signal_ce…" at bounding box center [540, 45] width 1081 height 91
click at [614, 88] on div "Joule Webinar Test 080725 with [PERSON_NAME] as collaborator settings signal_ce…" at bounding box center [540, 45] width 1081 height 91
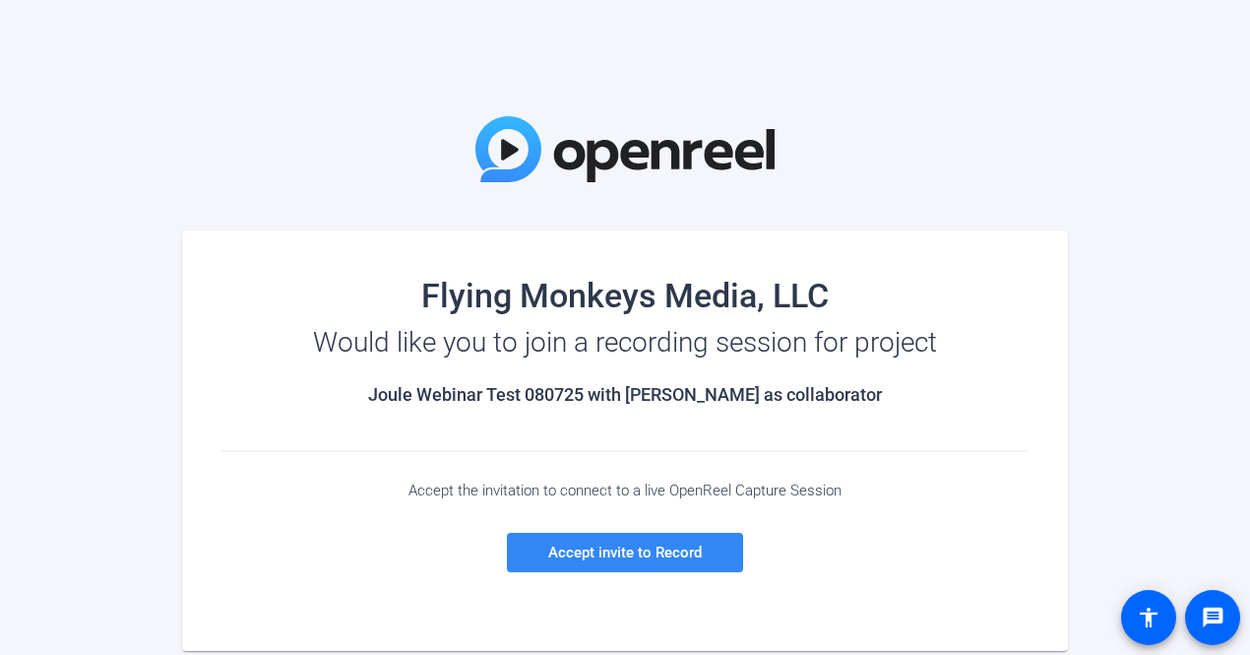
click at [607, 553] on span "Accept invite to Record" at bounding box center [625, 552] width 154 height 18
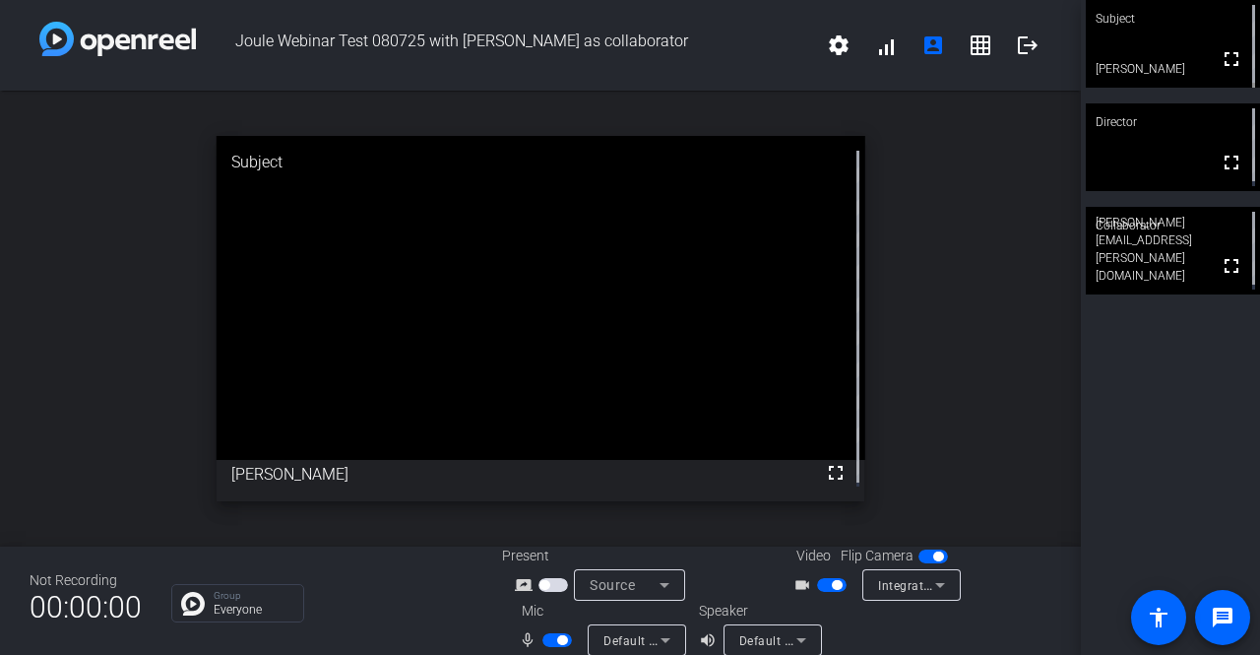
scroll to position [23, 0]
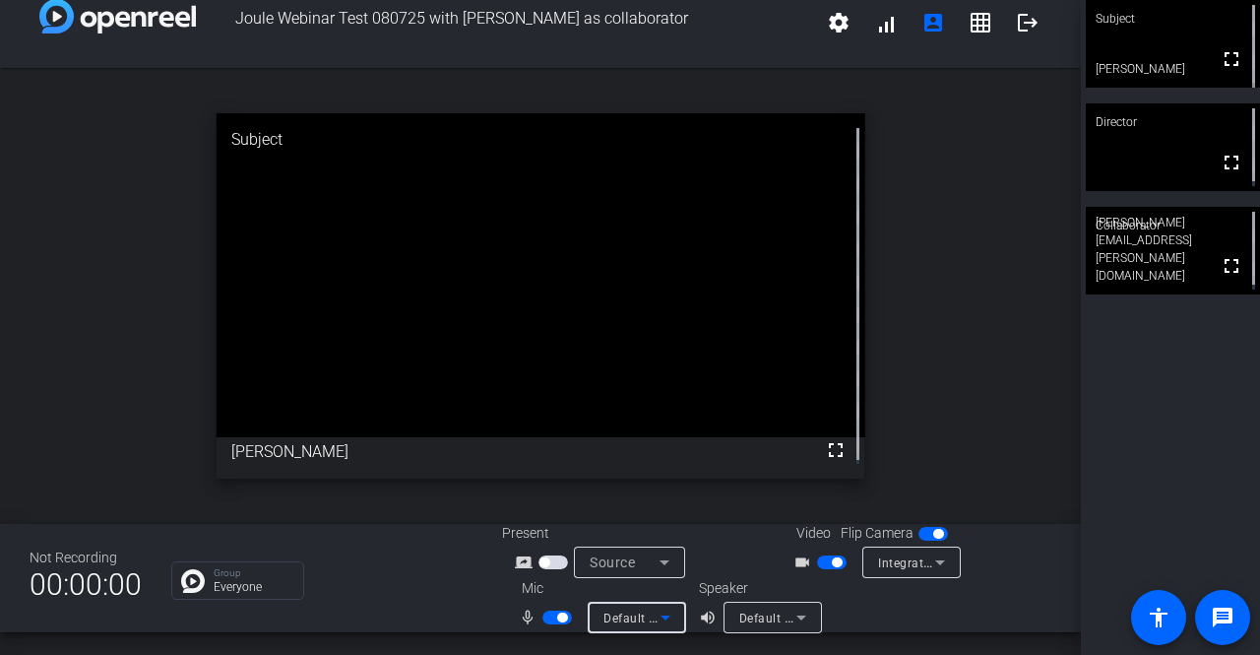
click at [654, 622] on icon at bounding box center [666, 617] width 24 height 24
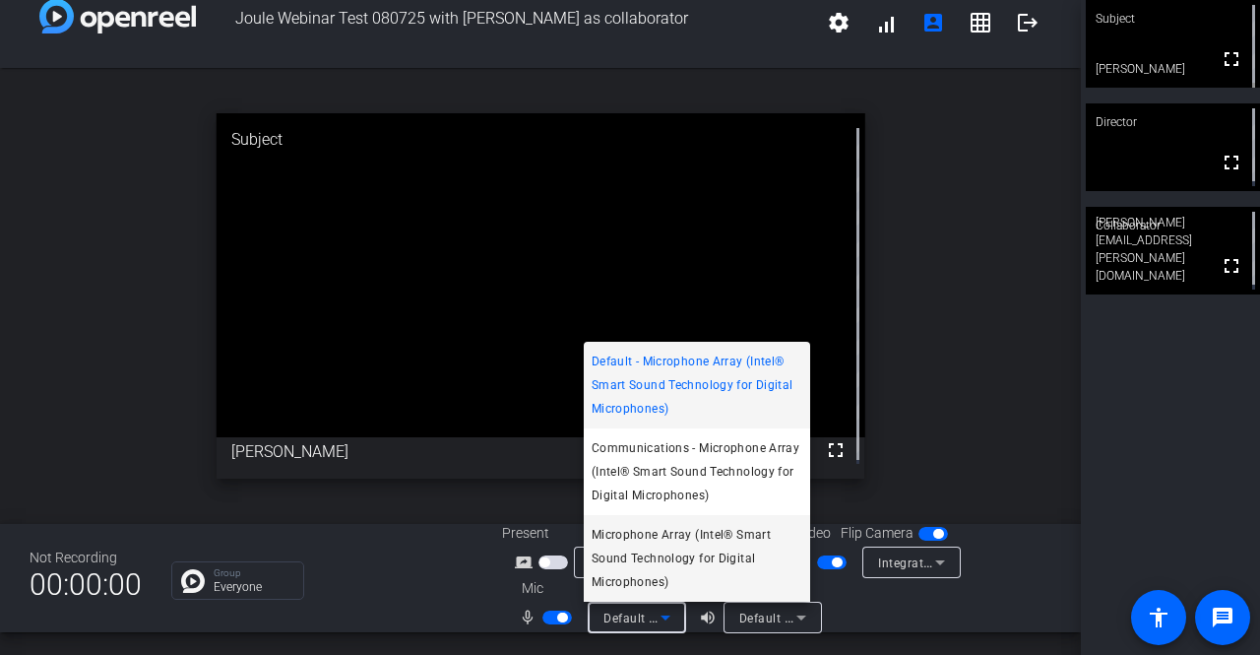
click at [688, 569] on span "Microphone Array (Intel® Smart Sound Technology for Digital Microphones)" at bounding box center [697, 558] width 211 height 71
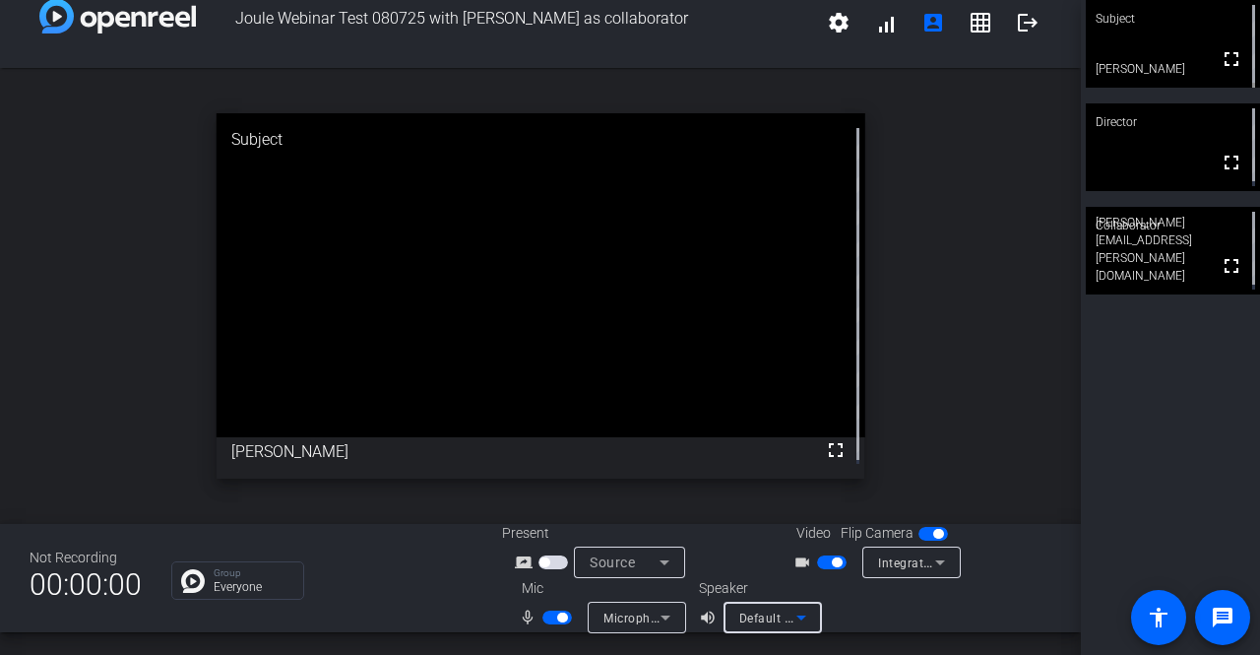
click at [794, 621] on icon at bounding box center [801, 617] width 24 height 24
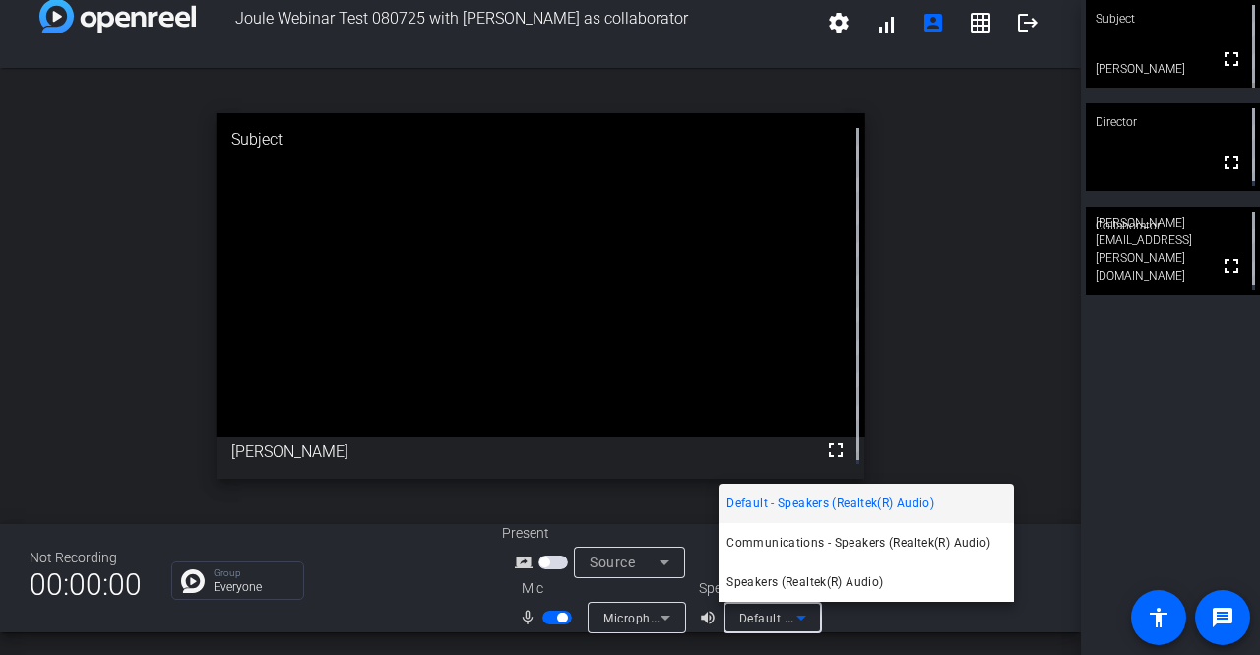
click at [780, 566] on mat-option "Speakers (Realtek(R) Audio)" at bounding box center [866, 581] width 295 height 39
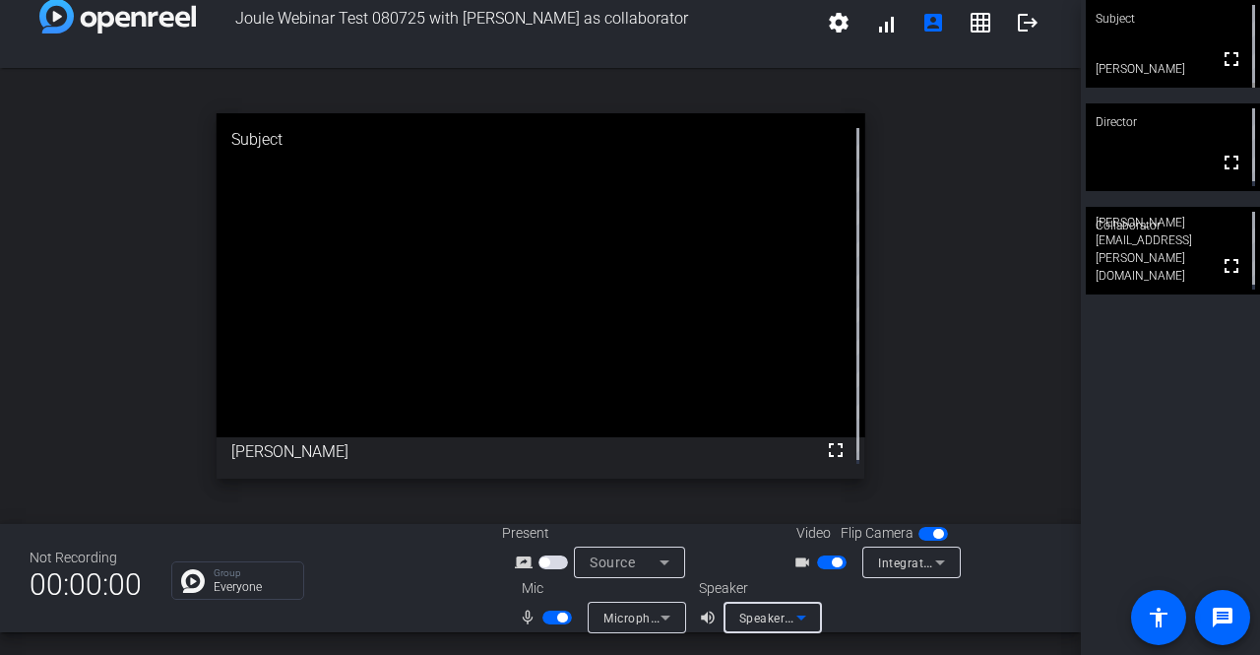
click at [796, 619] on icon at bounding box center [801, 617] width 10 height 5
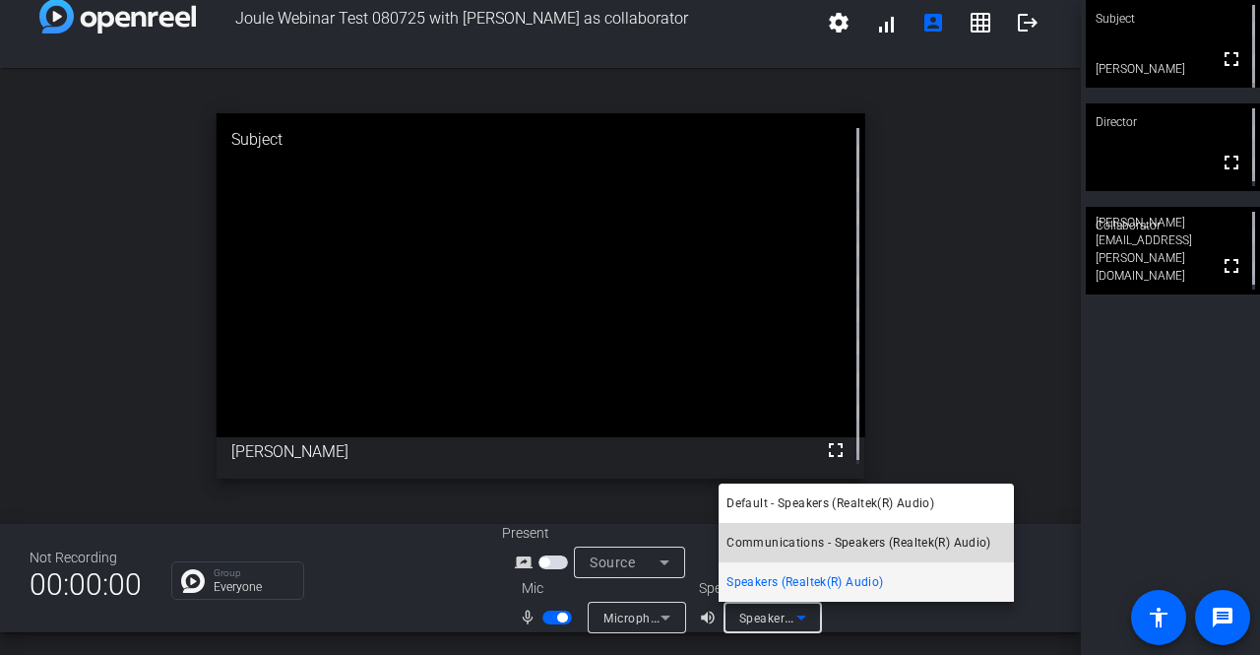
click at [793, 546] on span "Communications - Speakers (Realtek(R) Audio)" at bounding box center [858, 543] width 265 height 24
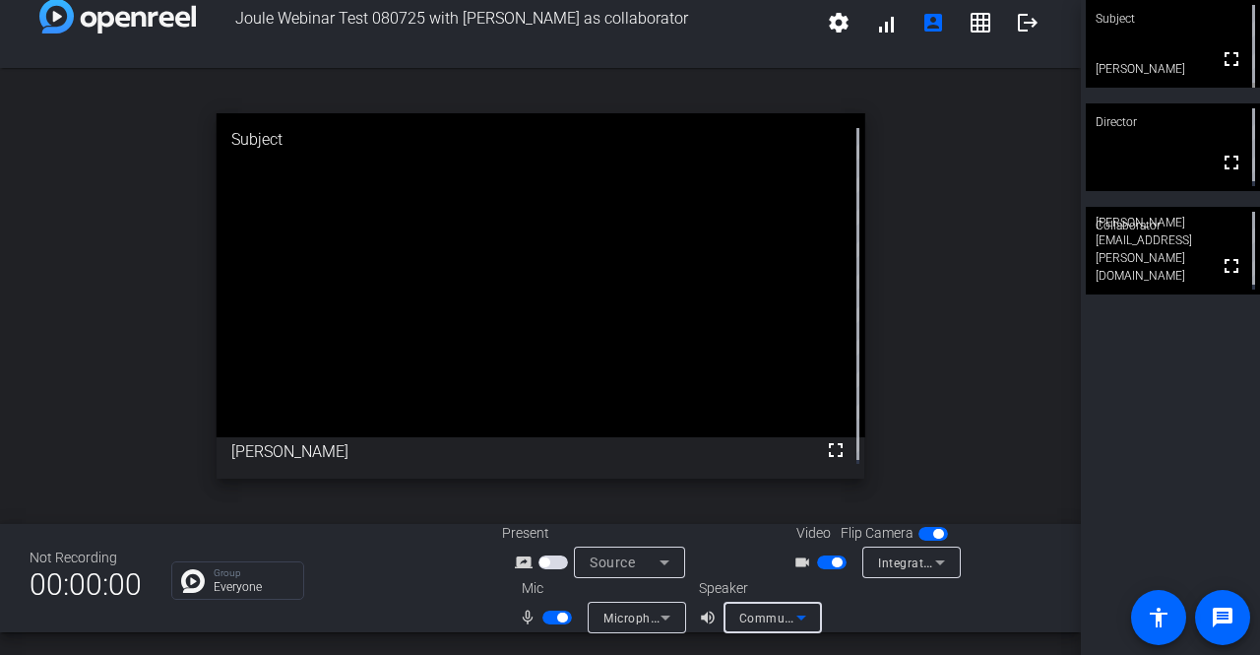
click at [780, 617] on span "Communications - Speakers (Realtek(R) Audio)" at bounding box center [874, 617] width 270 height 16
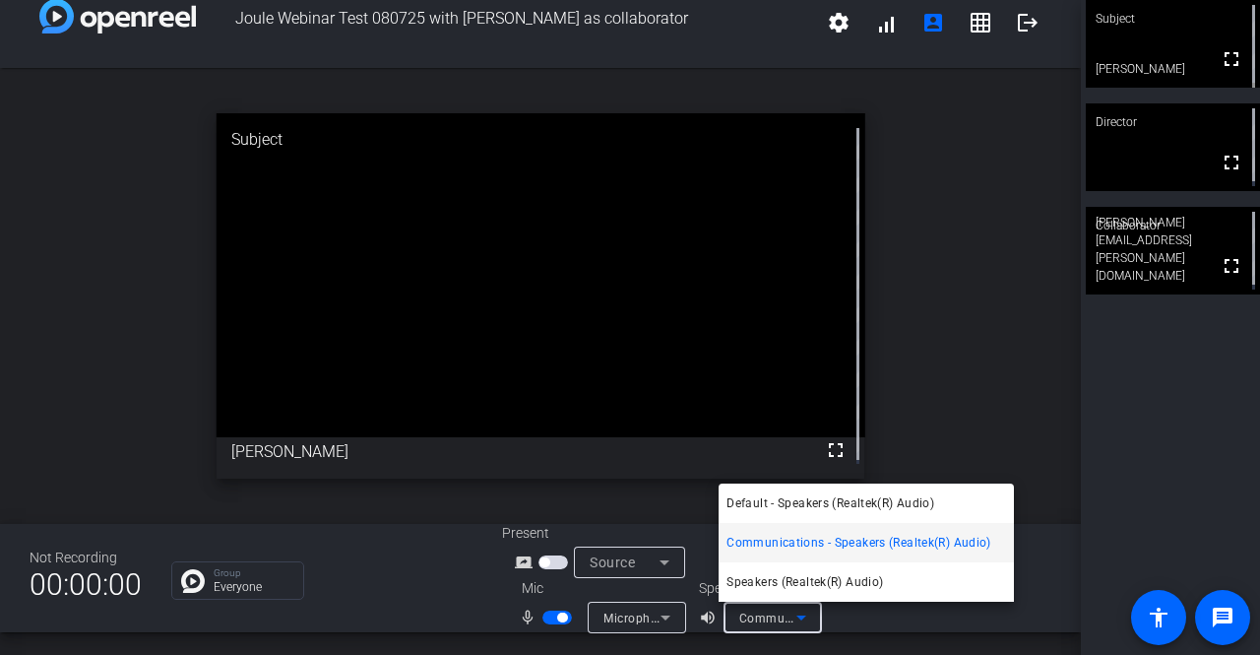
click at [851, 621] on div at bounding box center [630, 327] width 1260 height 655
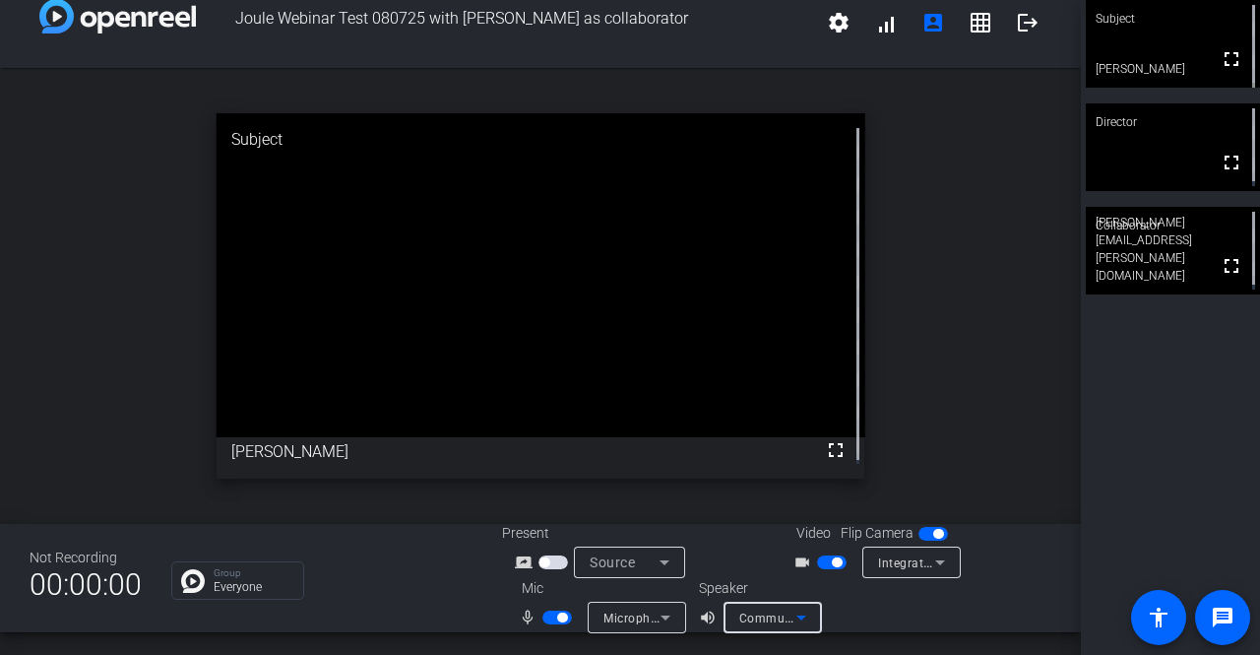
click at [803, 619] on icon at bounding box center [801, 617] width 24 height 24
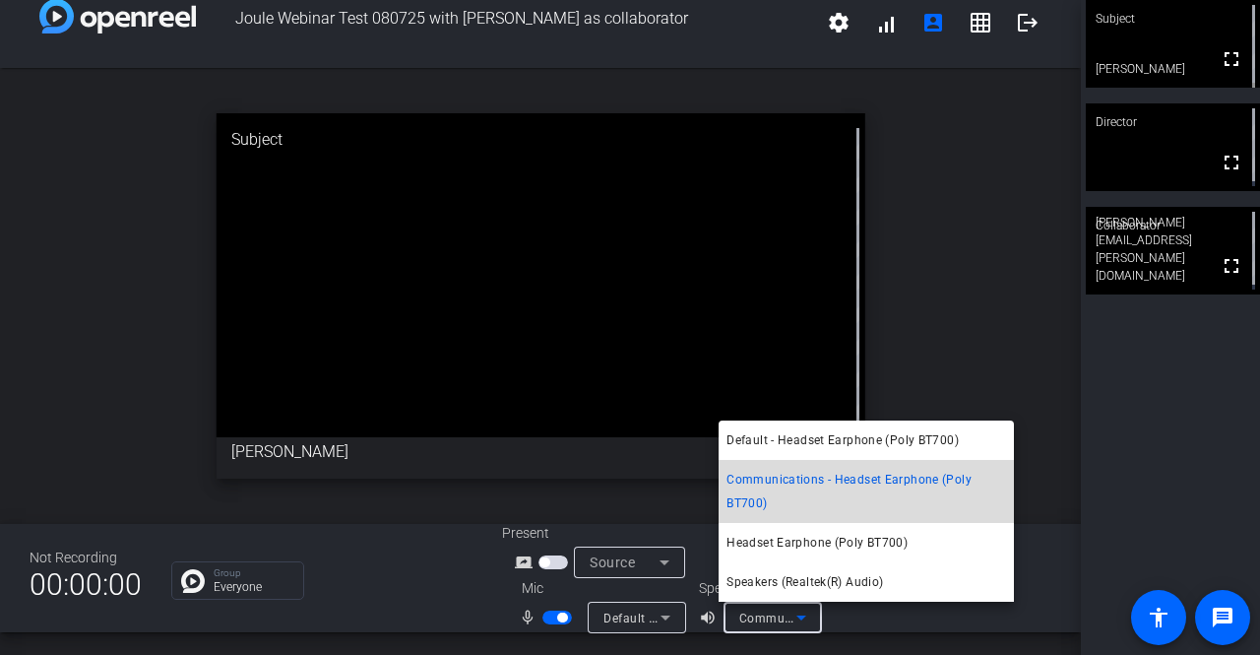
click at [815, 499] on span "Communications - Headset Earphone (Poly BT700)" at bounding box center [866, 491] width 280 height 47
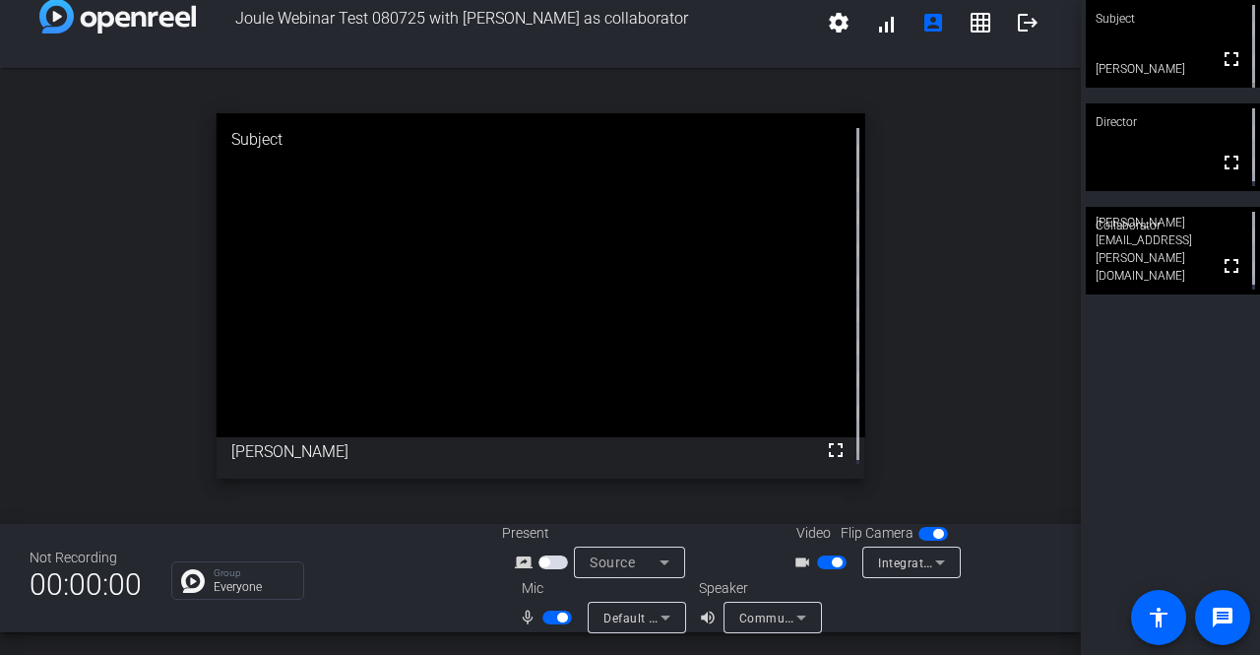
click at [837, 637] on div "Joule Webinar Test 080725 with Jess as collaborator settings signal_cellular_al…" at bounding box center [540, 327] width 1081 height 655
click at [656, 611] on icon at bounding box center [666, 617] width 24 height 24
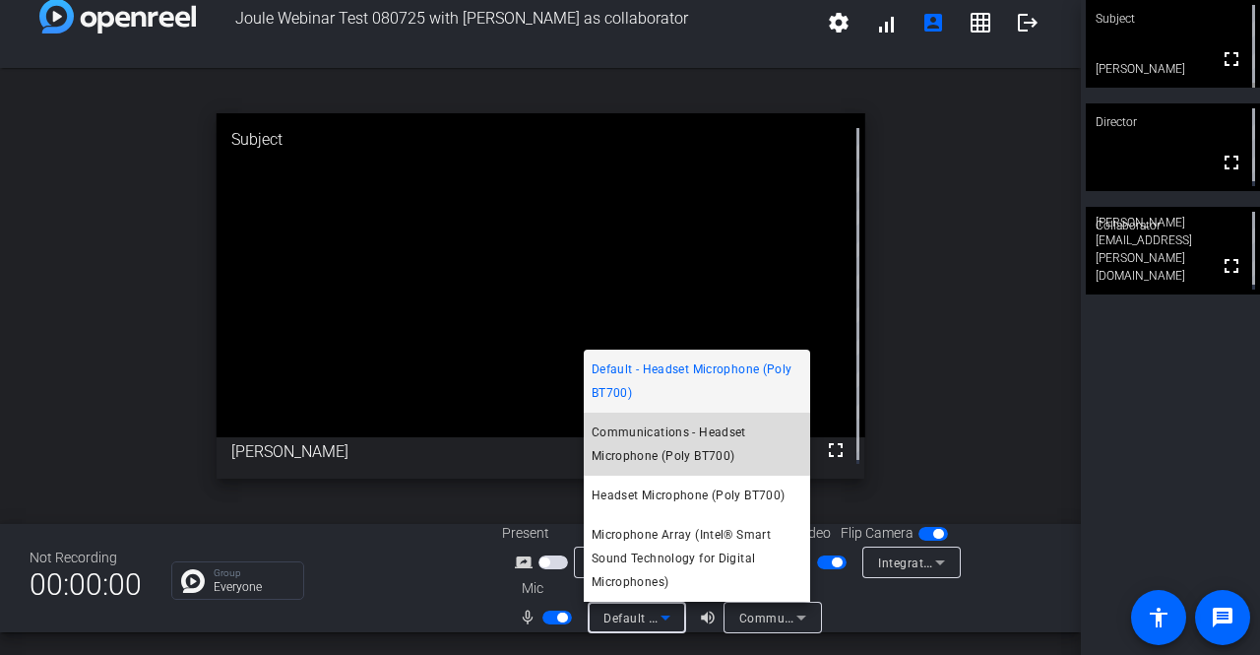
click at [693, 448] on span "Communications - Headset Microphone (Poly BT700)" at bounding box center [697, 443] width 211 height 47
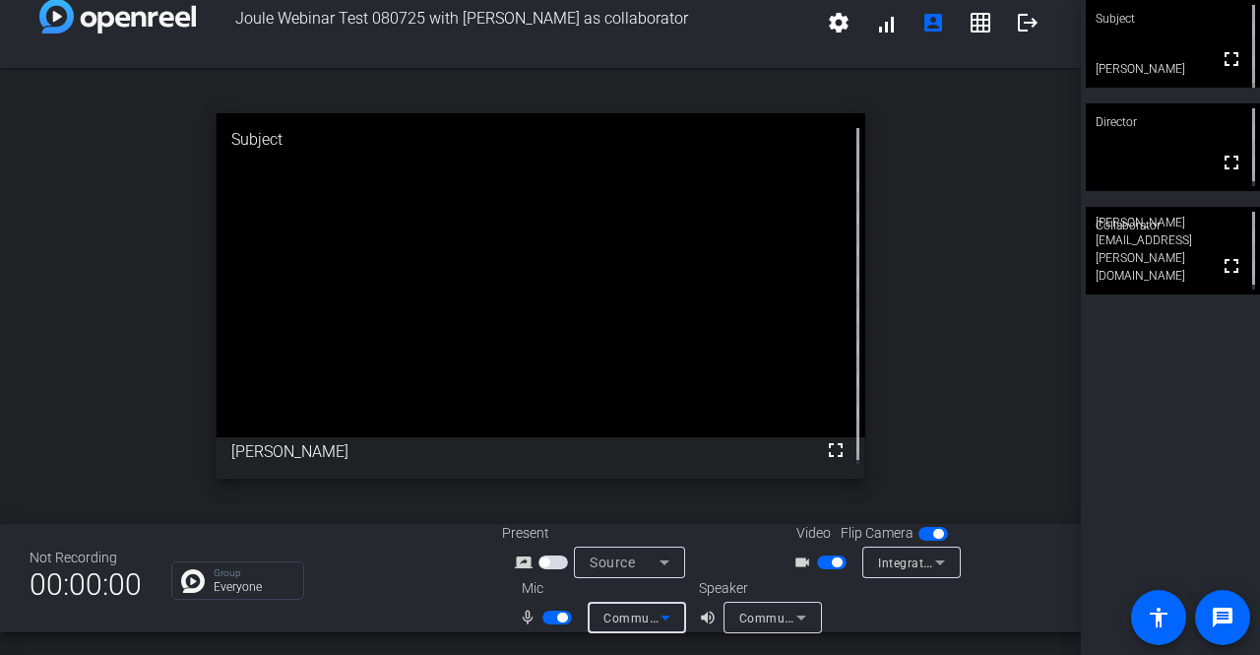
click at [660, 619] on icon at bounding box center [665, 617] width 10 height 5
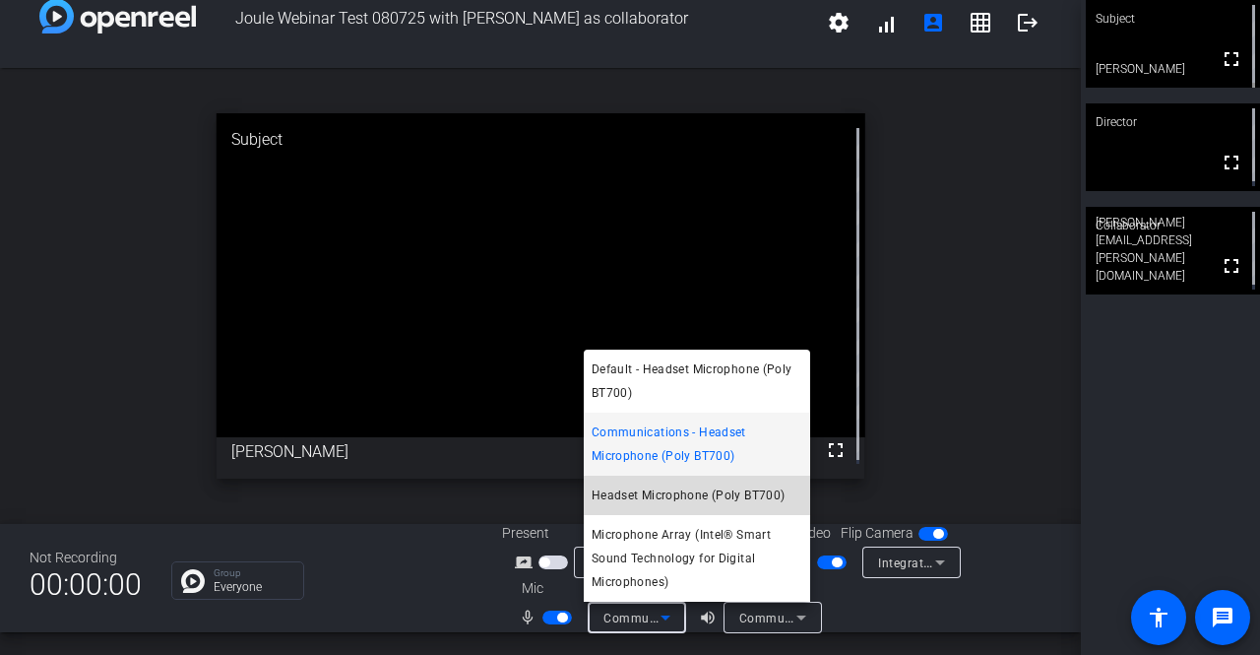
click at [702, 497] on span "Headset Microphone (Poly BT700)" at bounding box center [689, 495] width 194 height 24
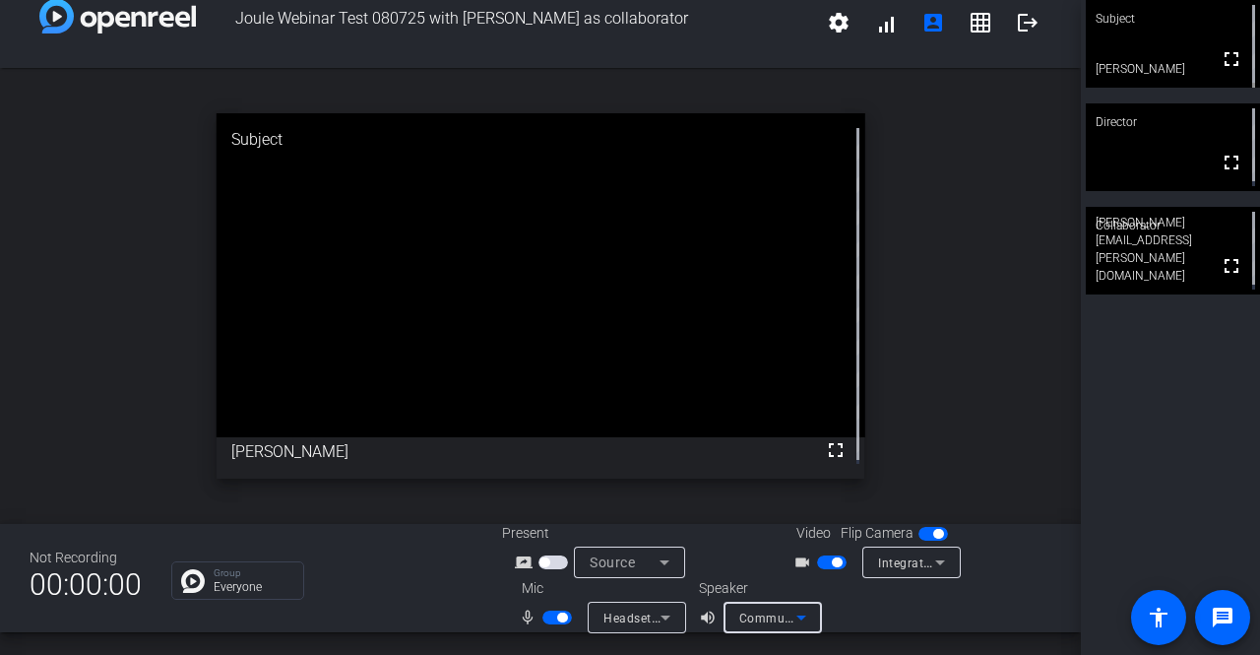
click at [772, 622] on span "Communications - Headset Earphone (Poly BT700)" at bounding box center [886, 617] width 294 height 16
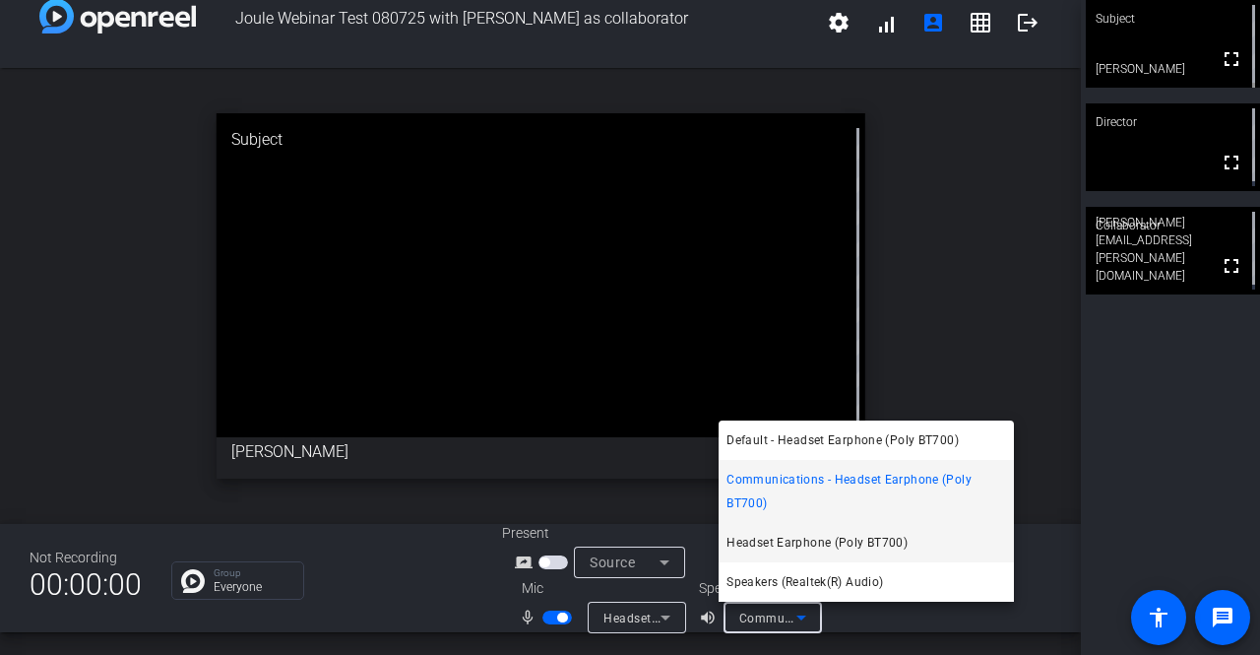
click at [762, 538] on span "Headset Earphone (Poly BT700)" at bounding box center [816, 543] width 181 height 24
